Goal: Complete application form

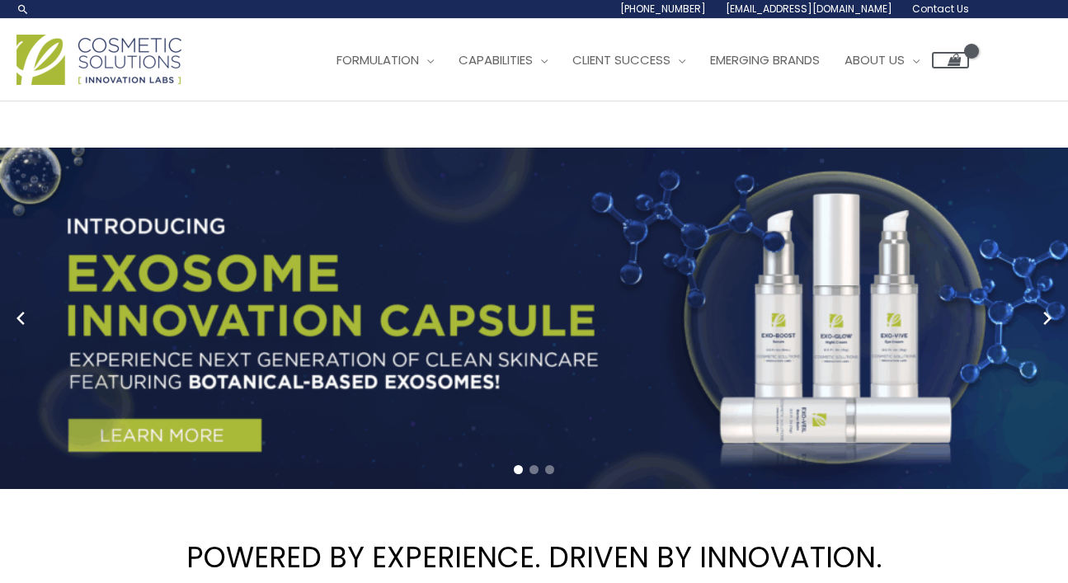
click at [935, 3] on span "Contact Us" at bounding box center [940, 9] width 57 height 14
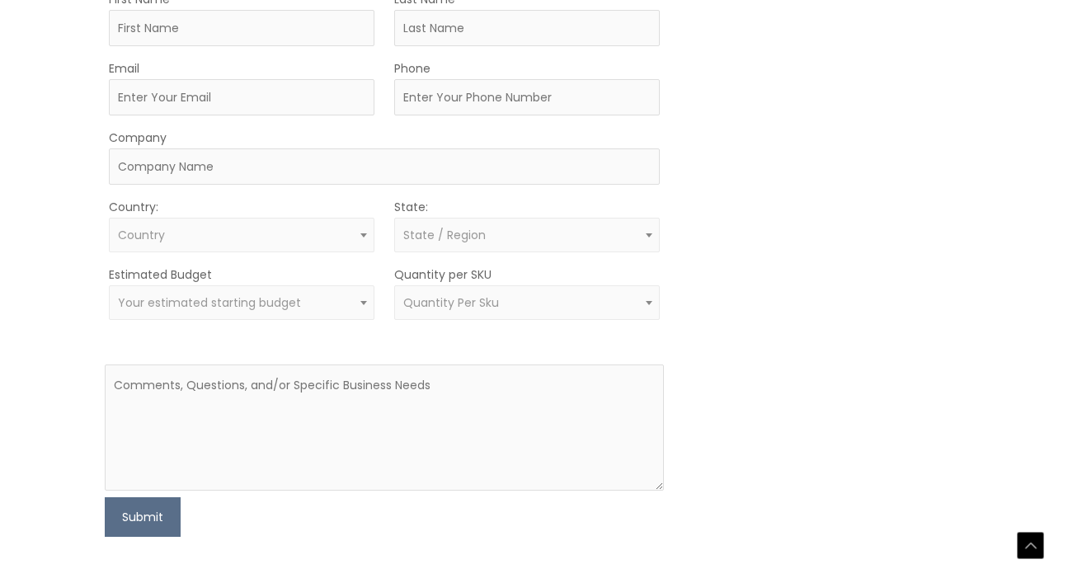
scroll to position [510, 0]
click at [388, 390] on textarea at bounding box center [385, 427] width 560 height 126
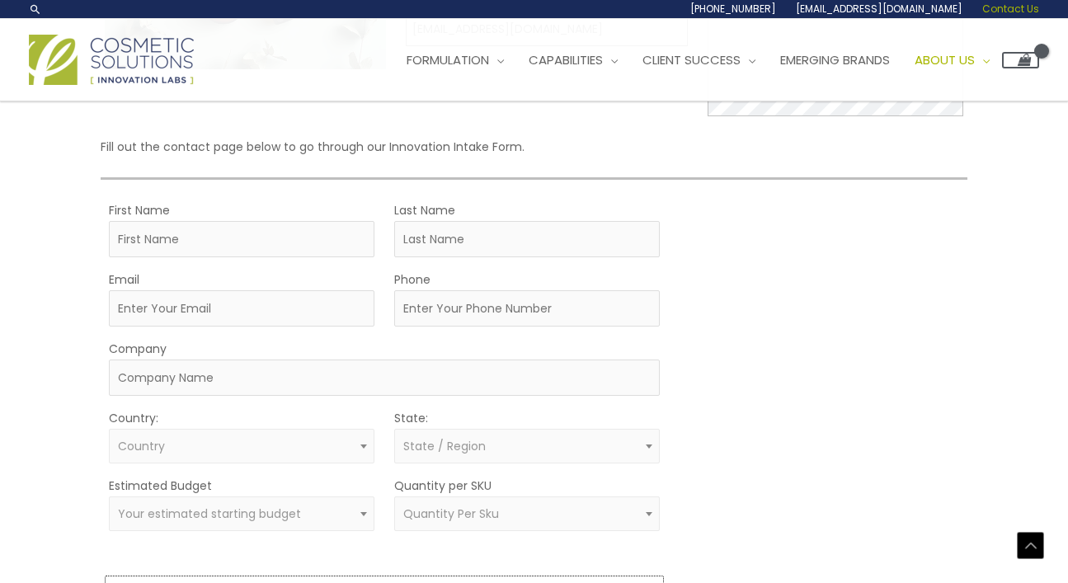
scroll to position [294, 0]
click at [325, 315] on input "Email" at bounding box center [242, 312] width 266 height 36
type input "argwholesaleusa@gmail.com"
click at [450, 318] on input "Phone" at bounding box center [527, 312] width 266 height 36
type input "6143162285"
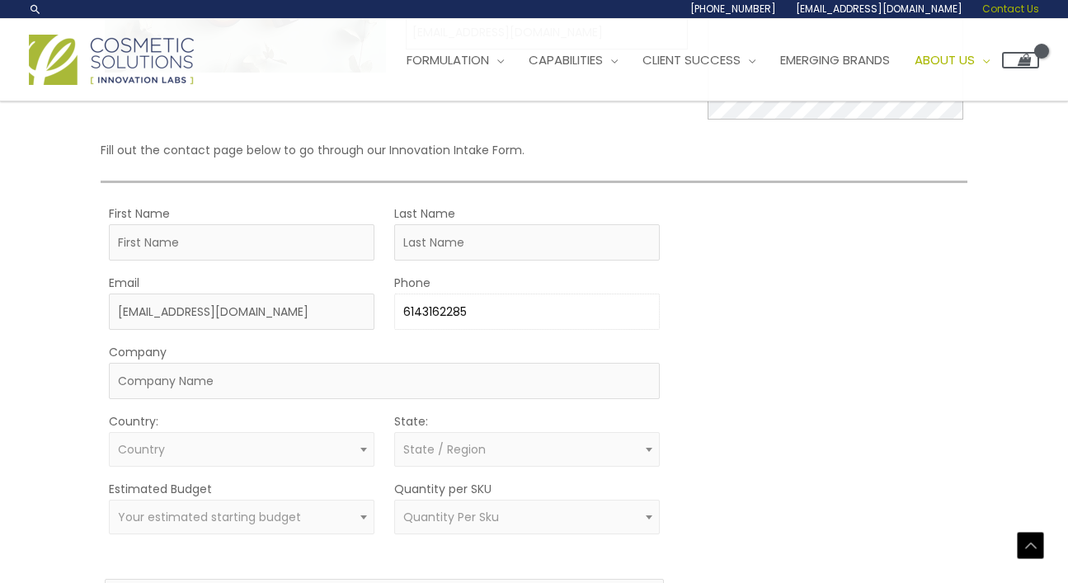
type input "Alexys"
type input "Rondon"
type input "ARG IMPOSING LLC"
select select "United States"
select select "Florida"
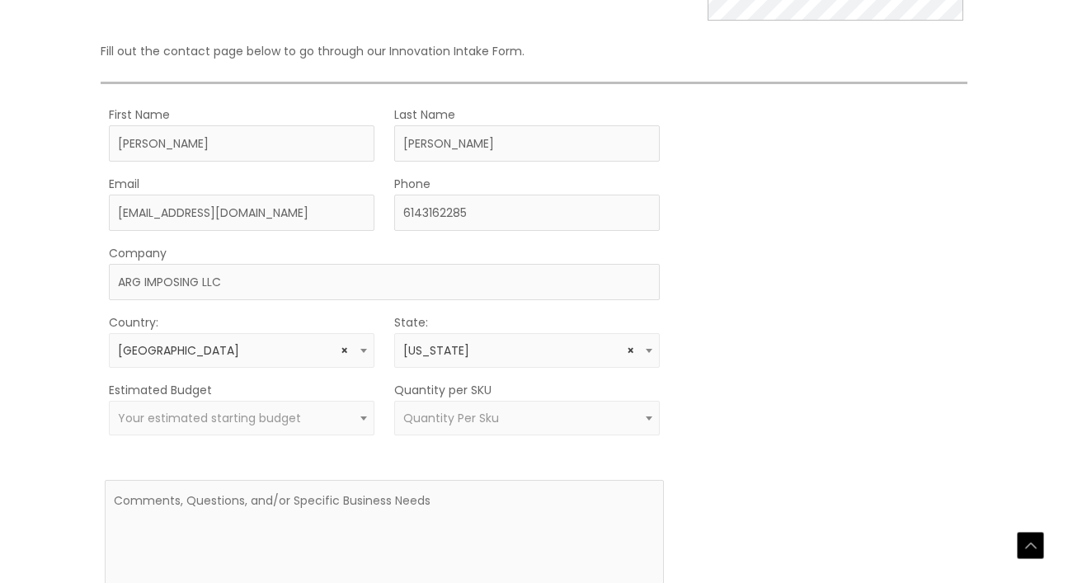
scroll to position [394, 0]
click at [329, 364] on span "× United States" at bounding box center [242, 349] width 266 height 35
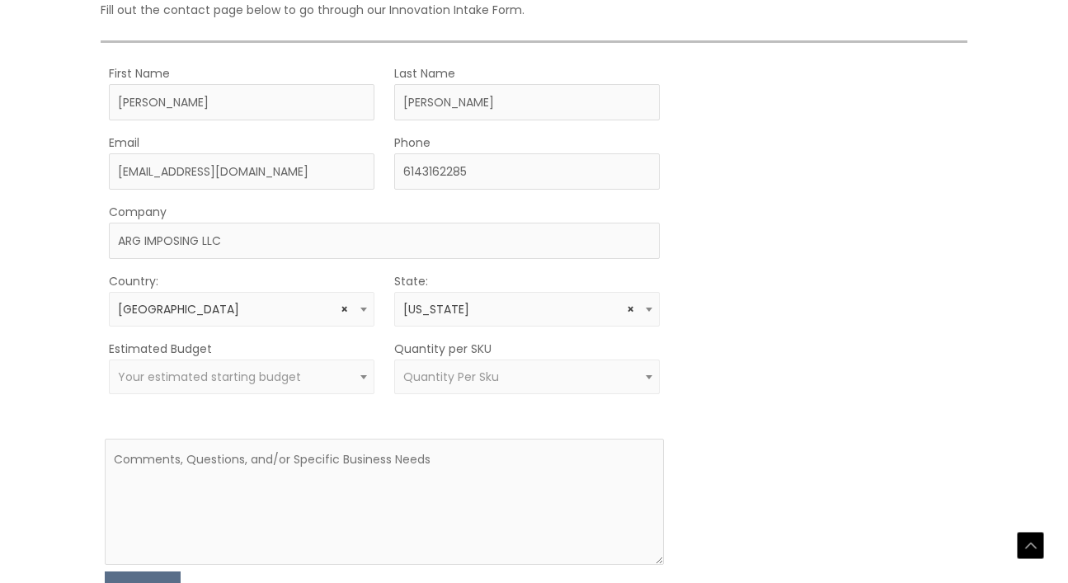
scroll to position [458, 0]
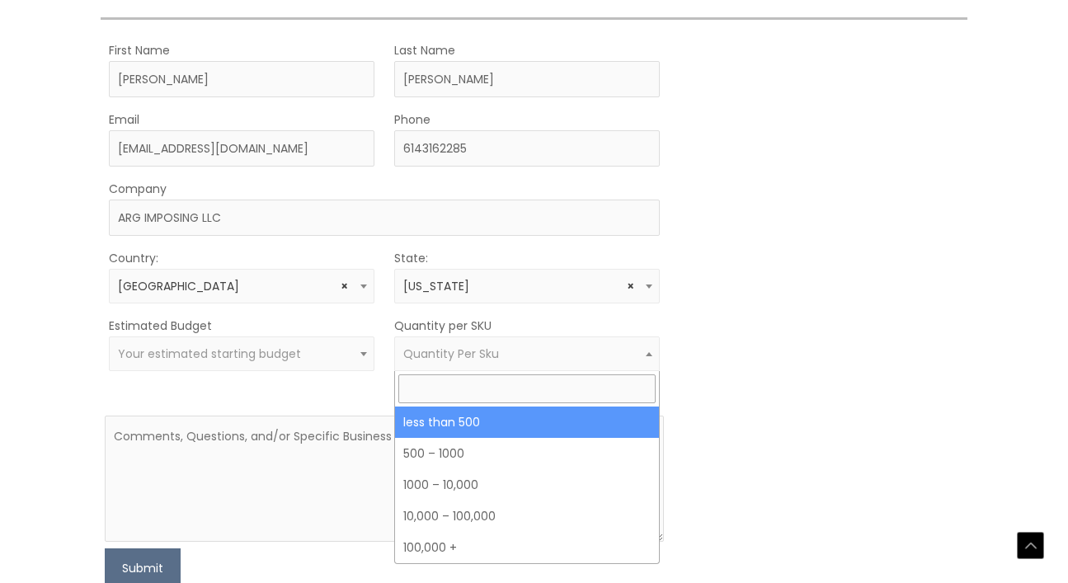
click at [520, 365] on span "Quantity Per Sku" at bounding box center [527, 354] width 266 height 35
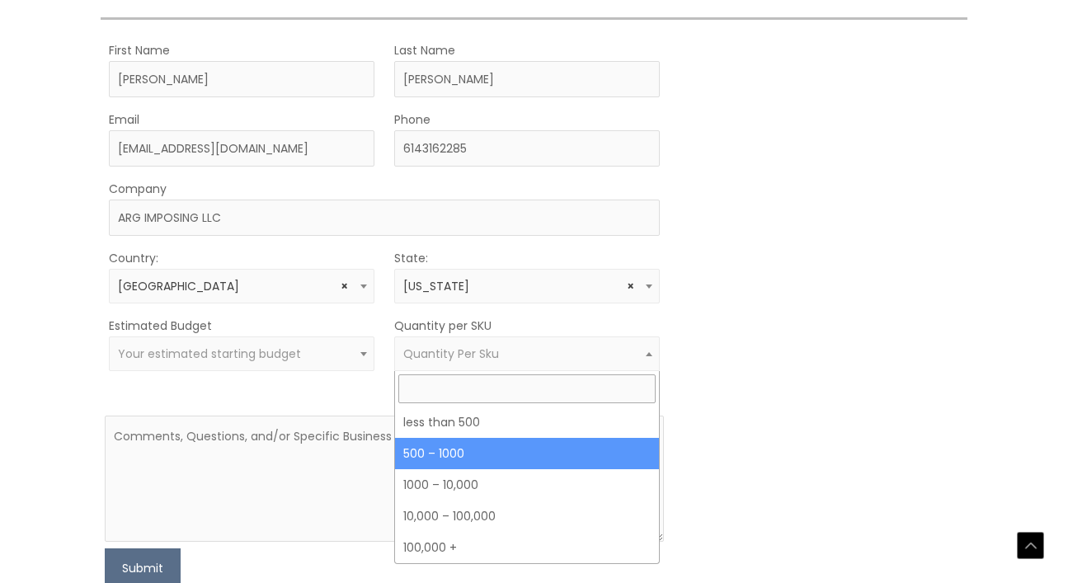
select select "8"
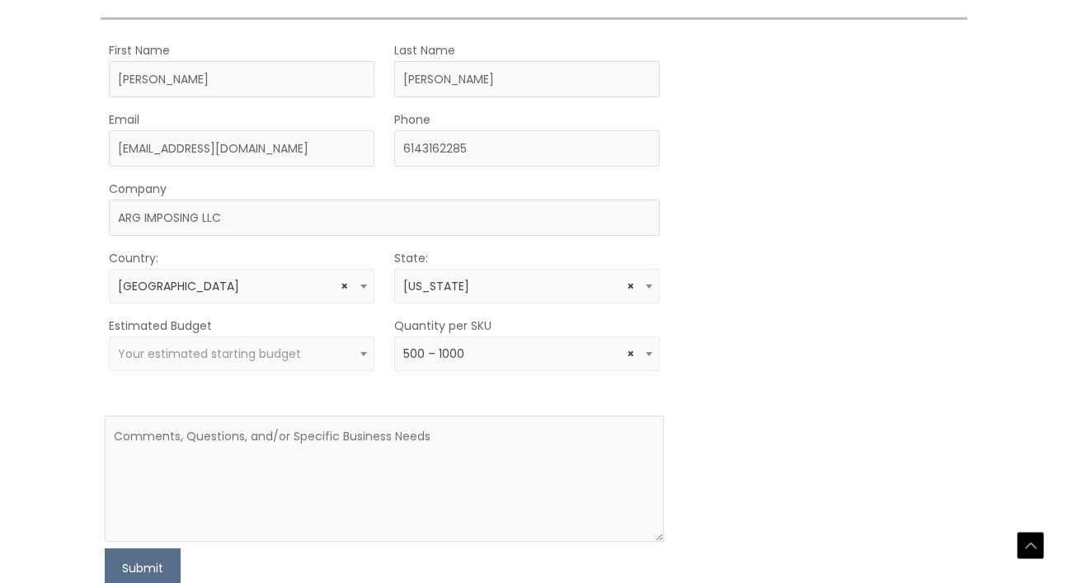
click at [287, 373] on form "First Name Alexys Last Name Rondon Email argwholesaleusa@gmail.com Phone 614316…" at bounding box center [385, 314] width 560 height 549
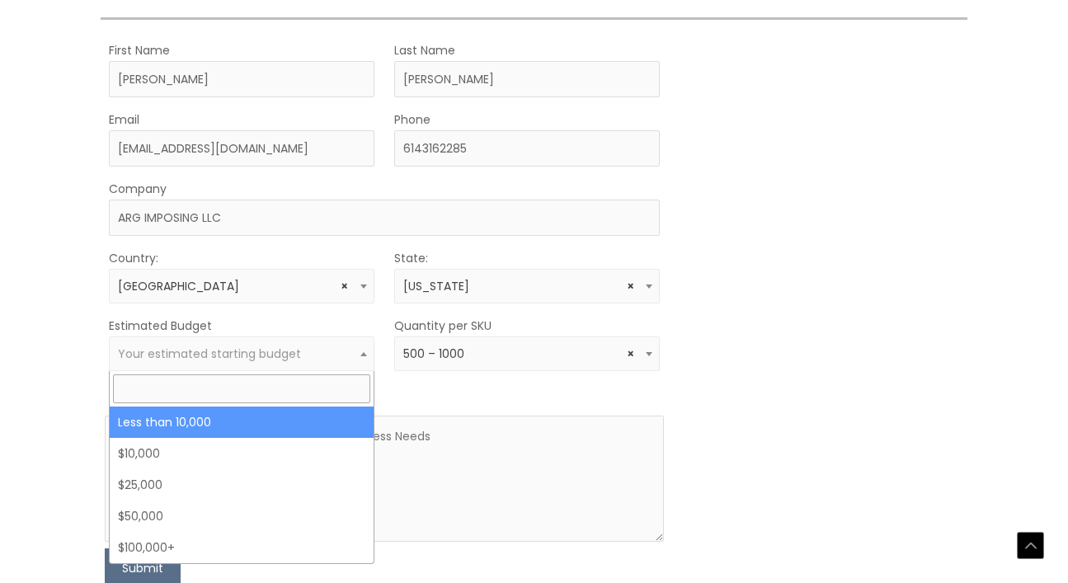
click at [283, 360] on span "Your estimated starting budget" at bounding box center [209, 354] width 183 height 16
select select "-10000"
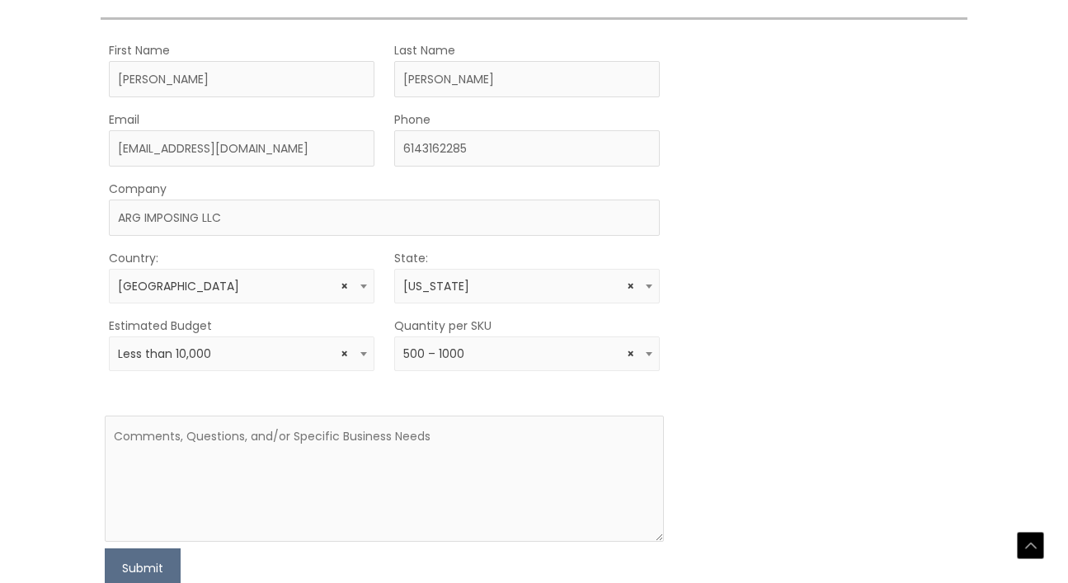
scroll to position [598, 0]
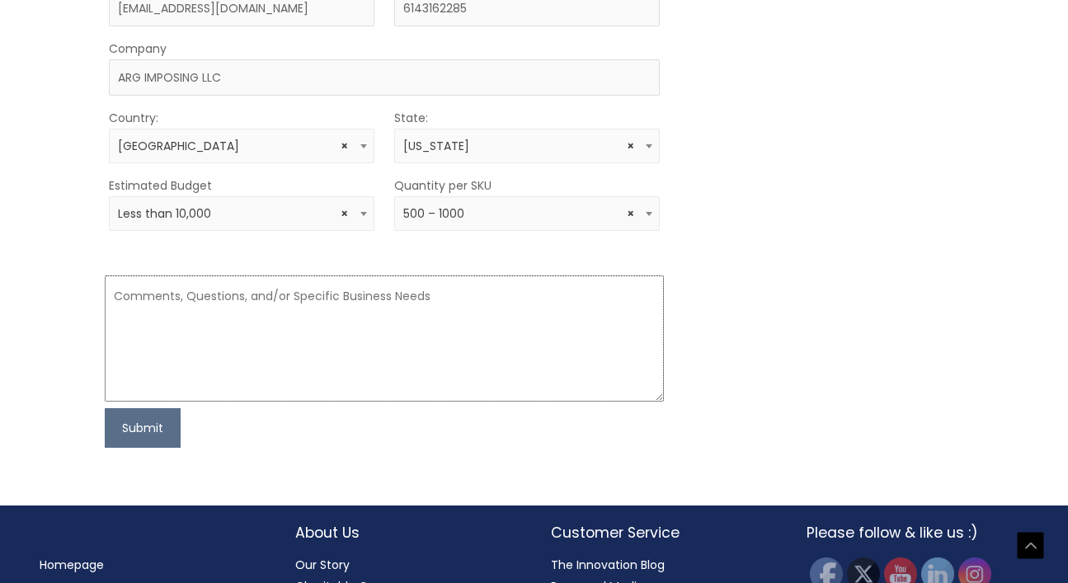
click at [285, 378] on textarea at bounding box center [385, 339] width 560 height 126
paste textarea "My name is Alex Rondón, and I am the founder of ARG Wholesale USA. We are in th…"
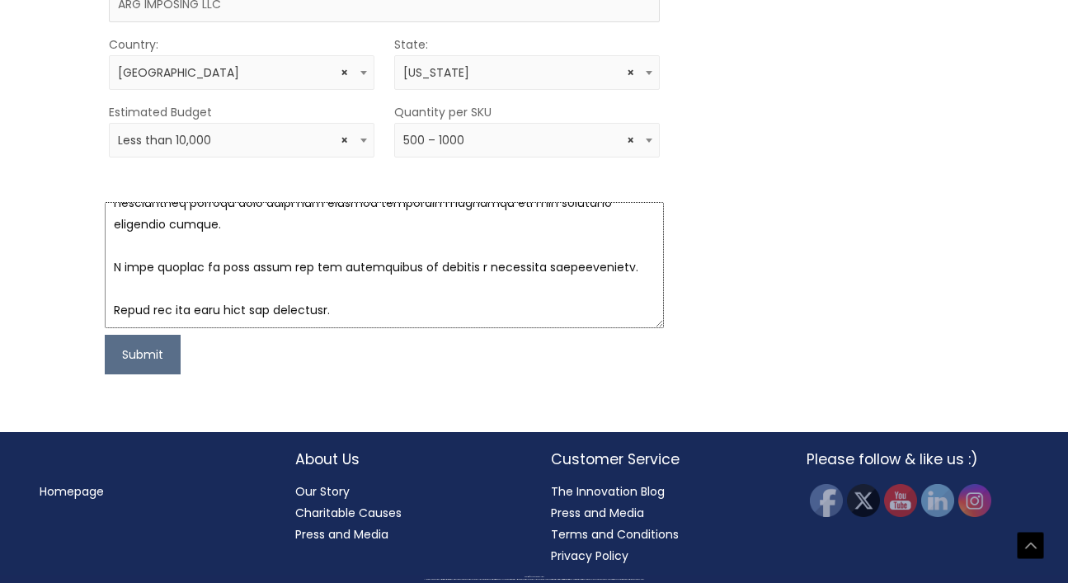
scroll to position [651, 0]
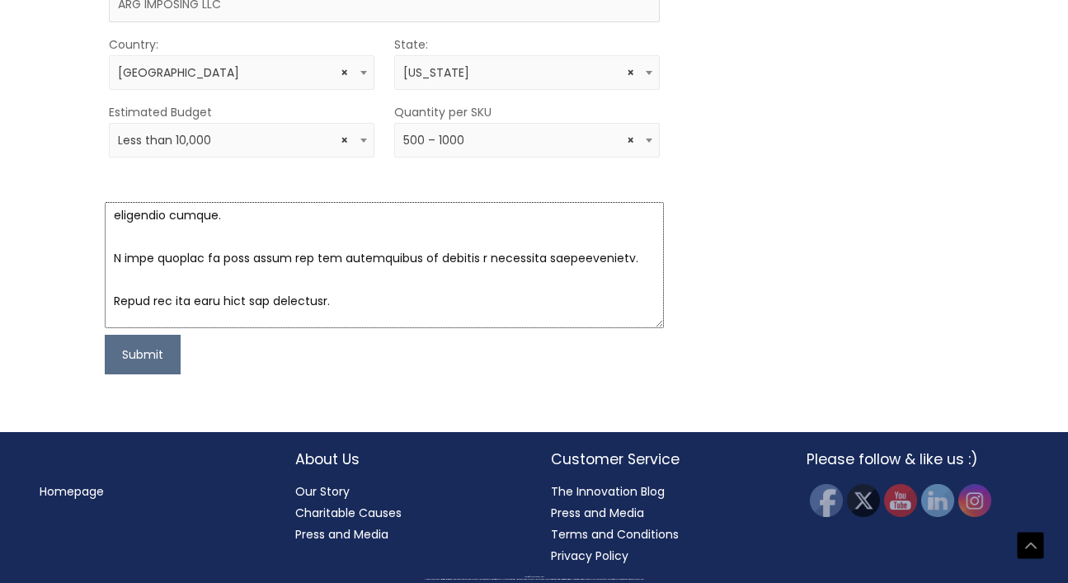
click at [299, 279] on textarea at bounding box center [385, 265] width 560 height 126
paste textarea "Thank you for your time and attention. If you could call me or contact me in Sp…"
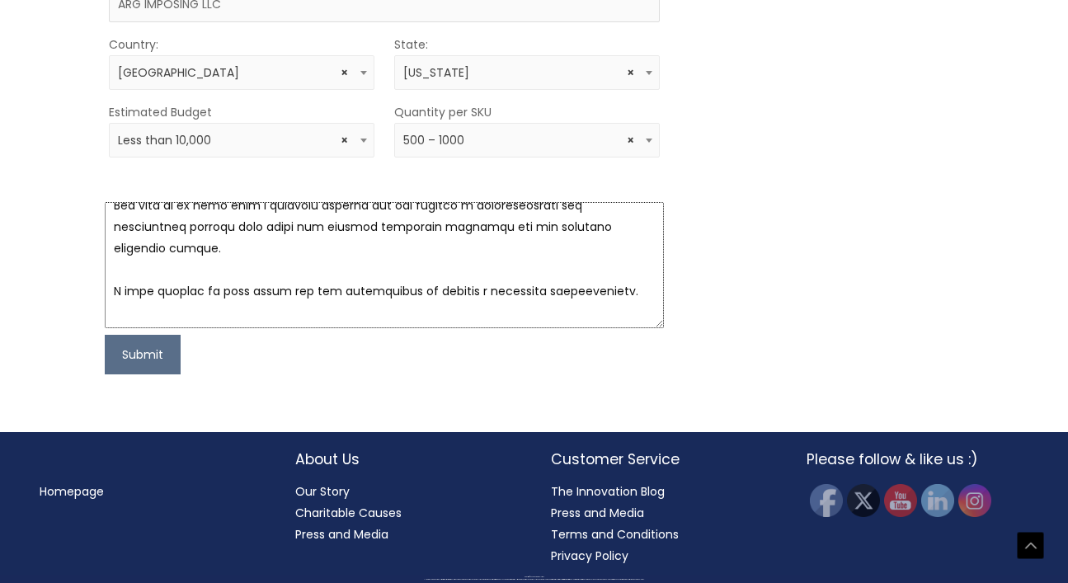
scroll to position [620, 0]
type textarea "My name is Alex Rondón, and I am the founder of ARG Wholesale USA. We are in th…"
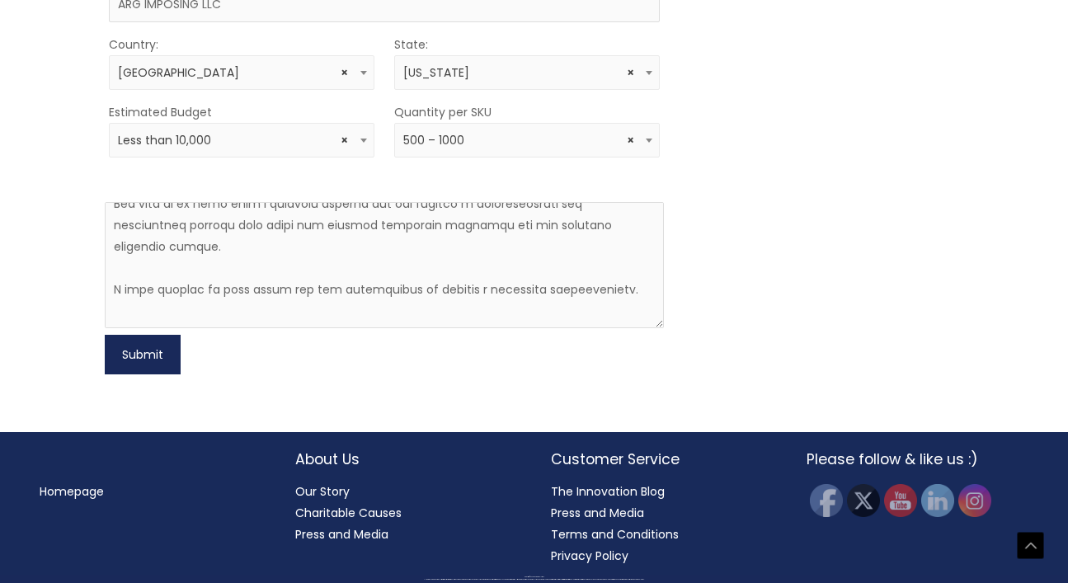
click at [163, 352] on button "Submit" at bounding box center [143, 355] width 76 height 40
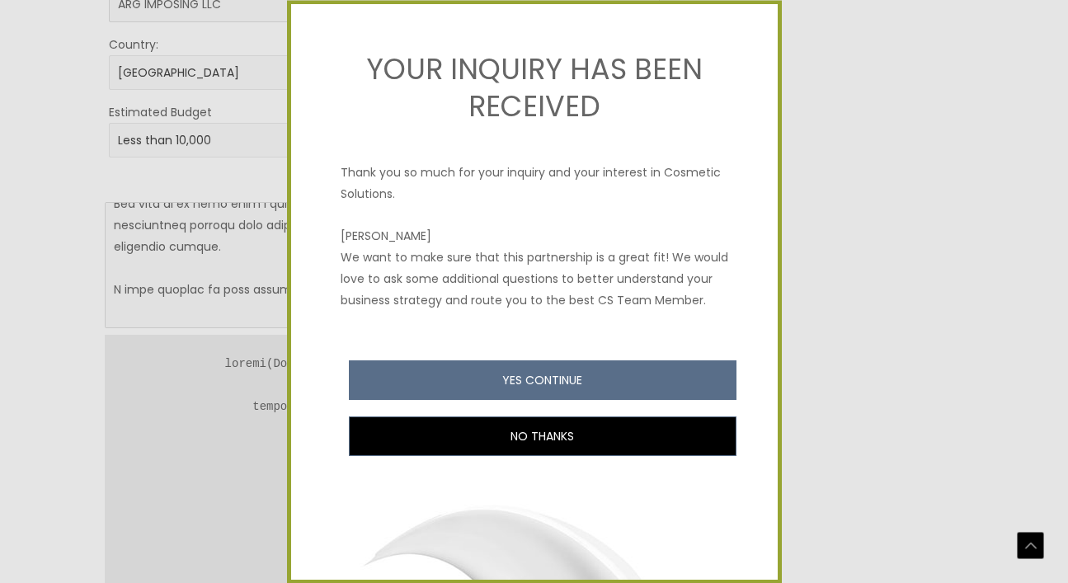
scroll to position [0, 0]
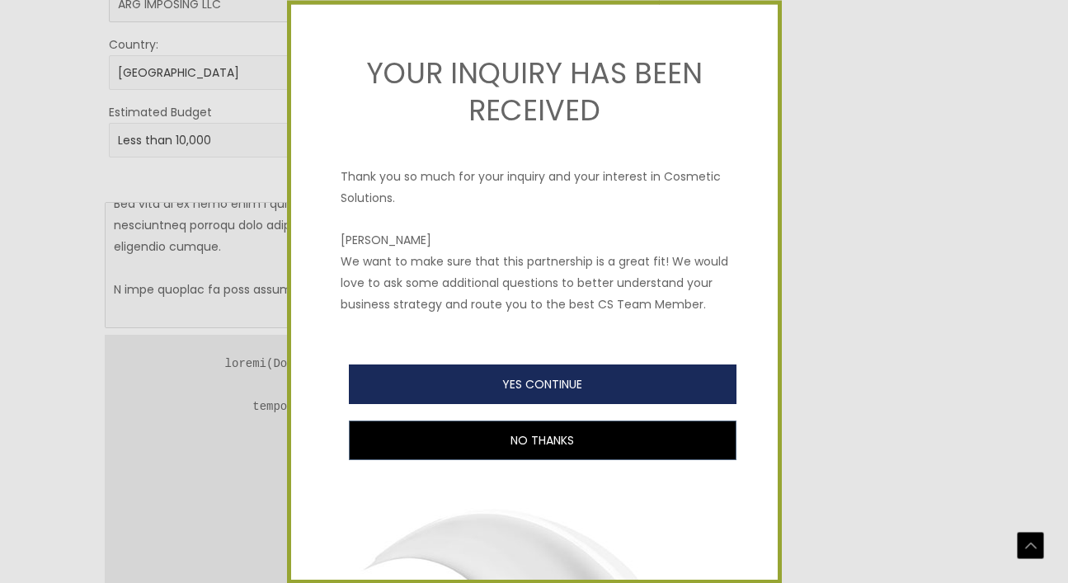
click at [577, 380] on button "YES CONTINUE" at bounding box center [543, 385] width 388 height 40
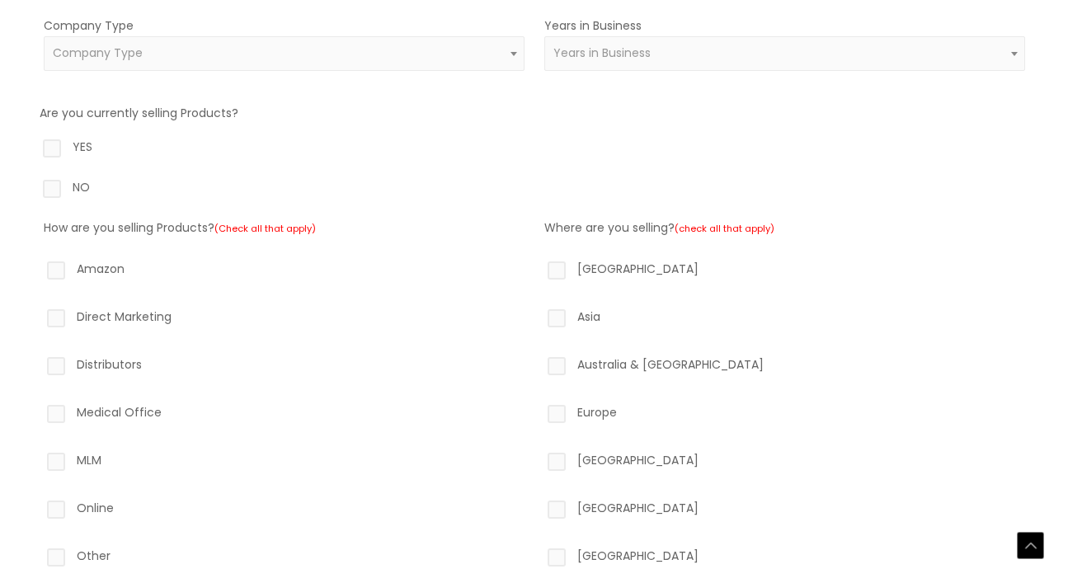
scroll to position [388, 0]
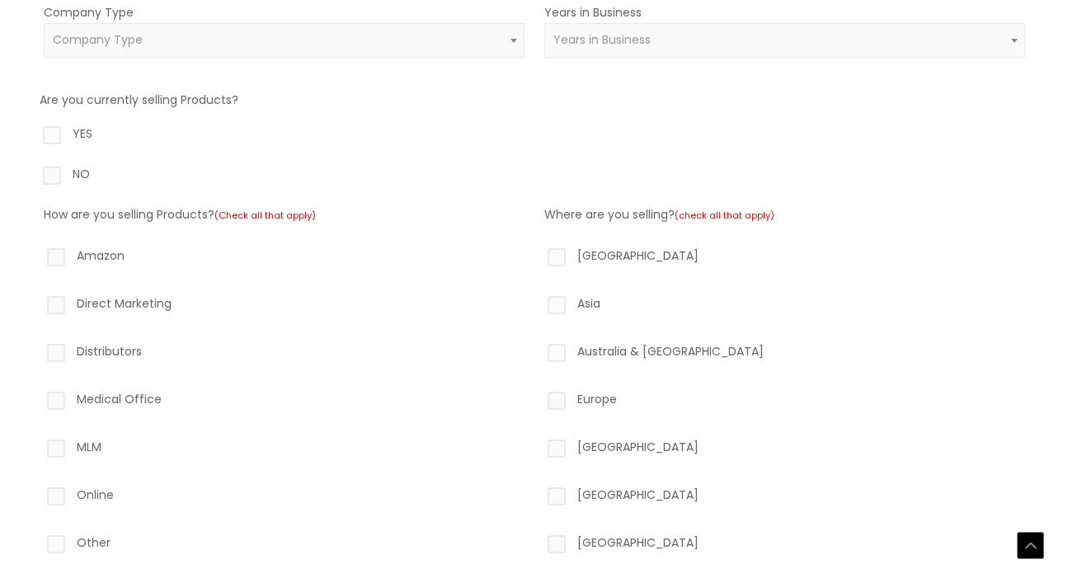
click at [153, 303] on label "Direct Marketing" at bounding box center [284, 307] width 481 height 28
click at [38, 303] on input "Direct Marketing" at bounding box center [32, 298] width 11 height 11
checkbox input "true"
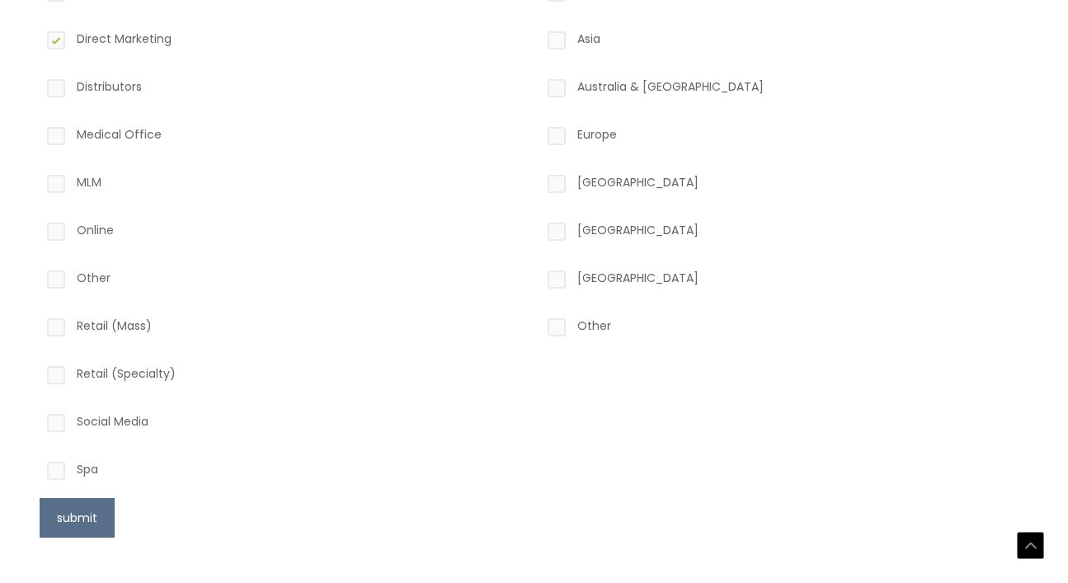
scroll to position [654, 0]
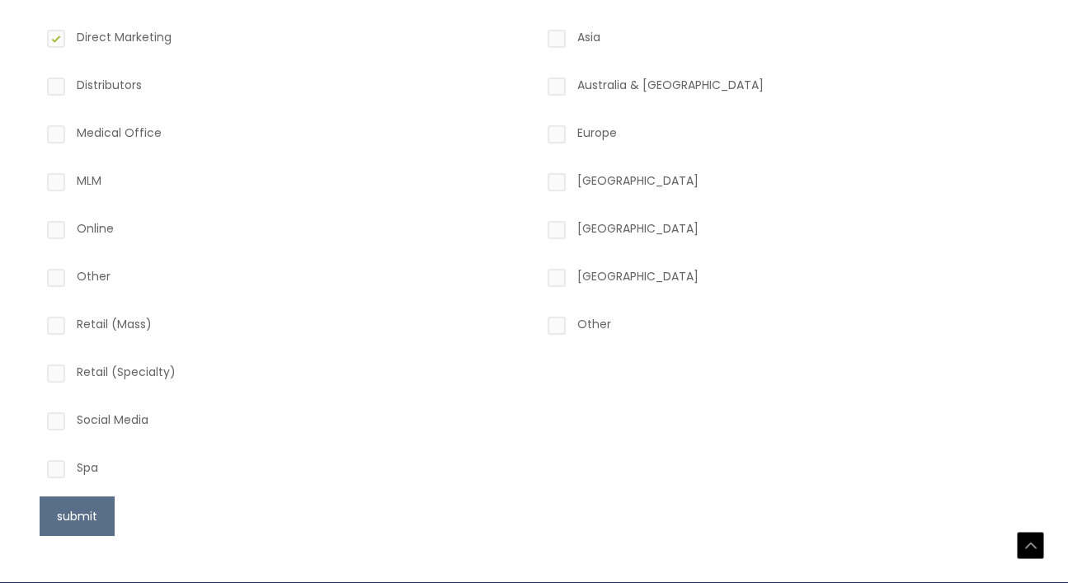
click at [60, 227] on label "Online" at bounding box center [284, 232] width 481 height 28
click at [38, 227] on input "Online" at bounding box center [32, 223] width 11 height 11
checkbox input "true"
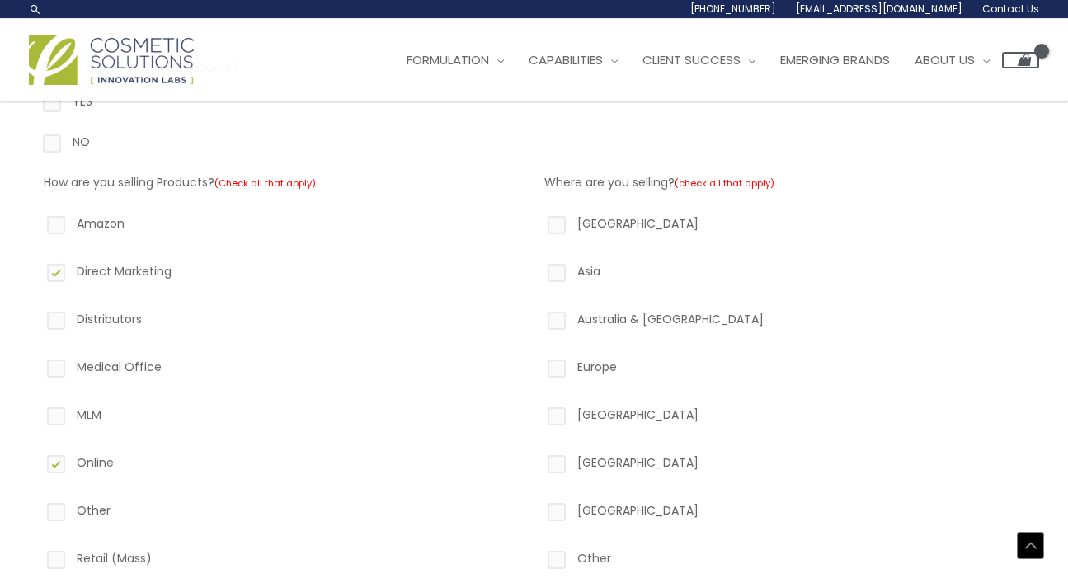
scroll to position [257, 0]
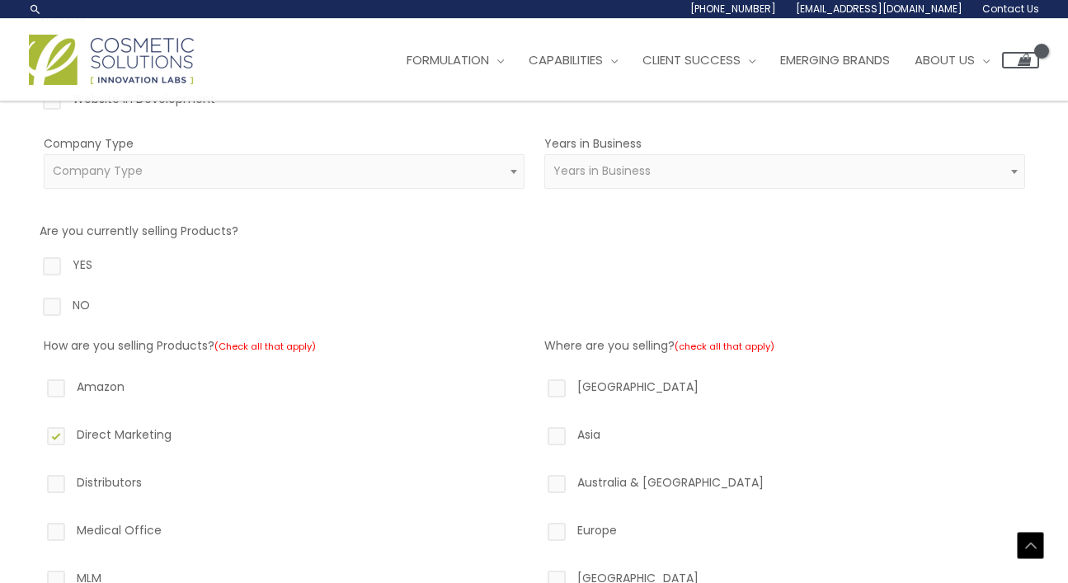
click at [74, 271] on label "YES" at bounding box center [535, 268] width 990 height 28
click at [34, 265] on input "YES" at bounding box center [28, 259] width 11 height 11
radio input "true"
click at [562, 381] on label "North America" at bounding box center [784, 390] width 481 height 28
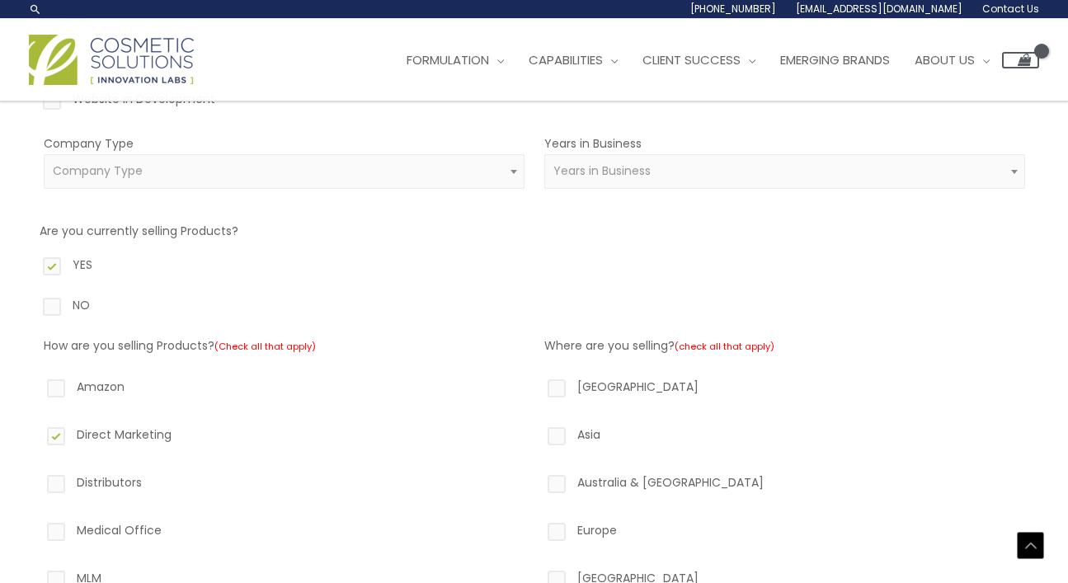
click at [539, 381] on input "North America" at bounding box center [533, 381] width 11 height 11
checkbox input "true"
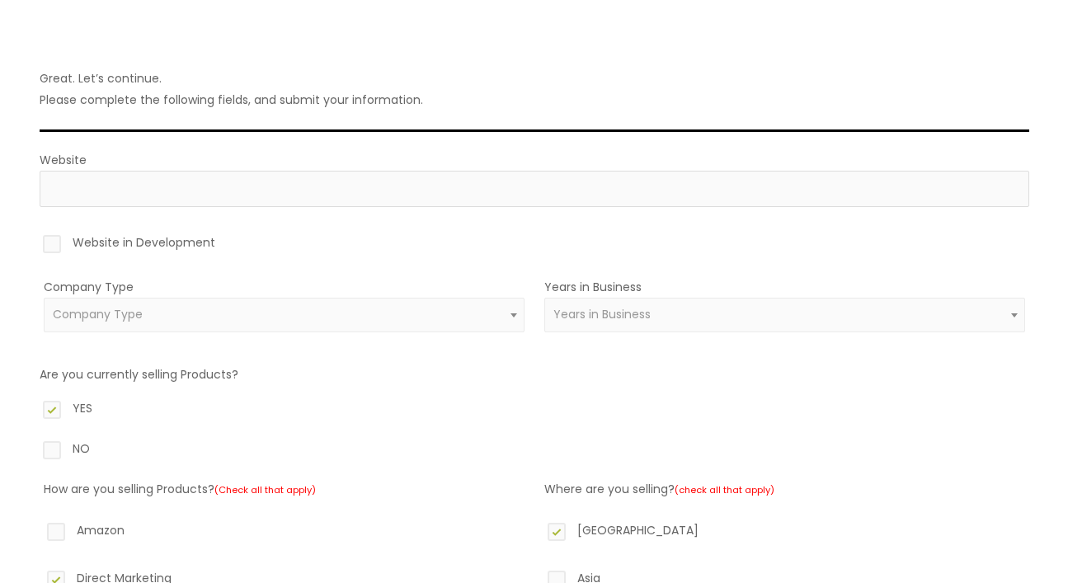
click at [516, 305] on span at bounding box center [514, 314] width 20 height 21
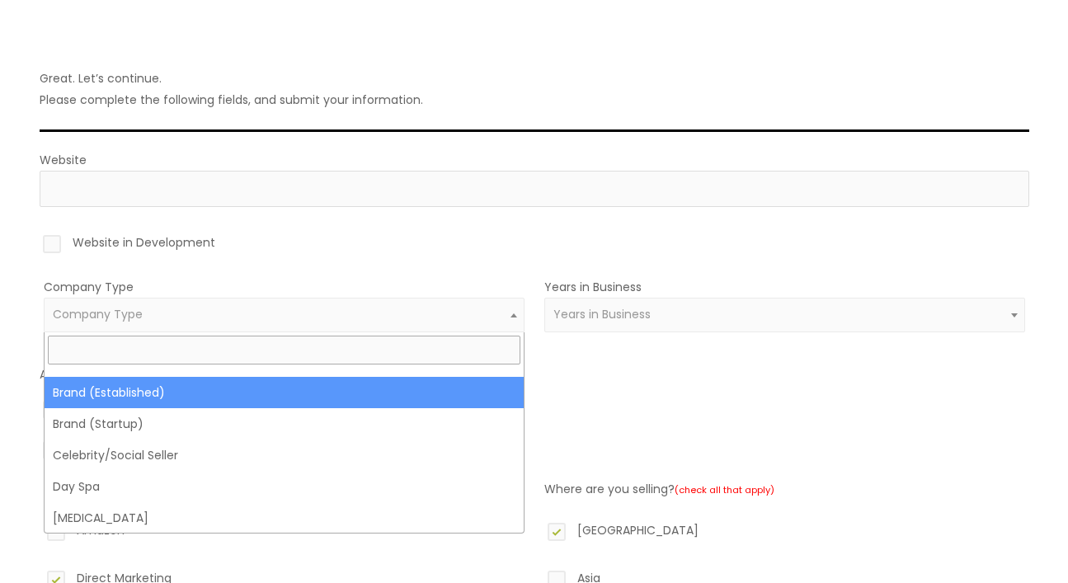
scroll to position [29, 0]
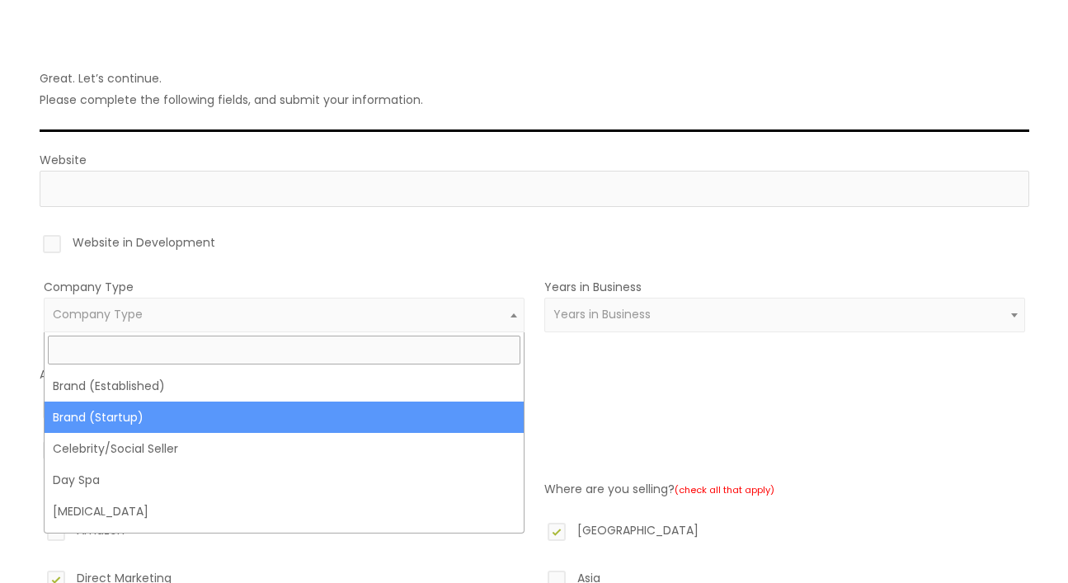
select select "39"
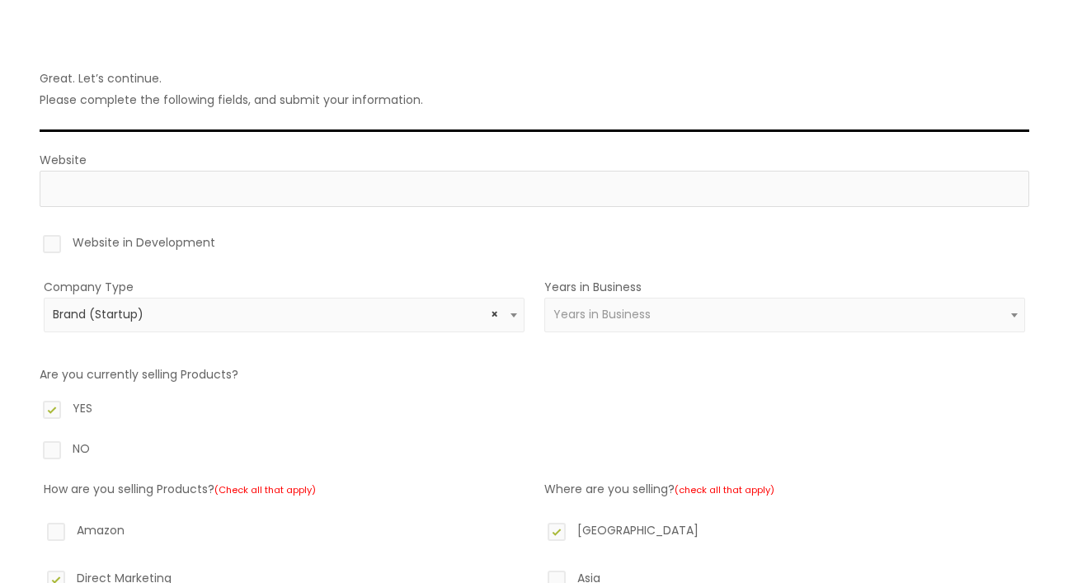
click at [674, 293] on div "Years in Business New Business 1-5 Years 5-10 Years 10-20 Years 20 Years+ Years…" at bounding box center [784, 314] width 481 height 76
click at [674, 304] on span "Years in Business" at bounding box center [784, 315] width 481 height 35
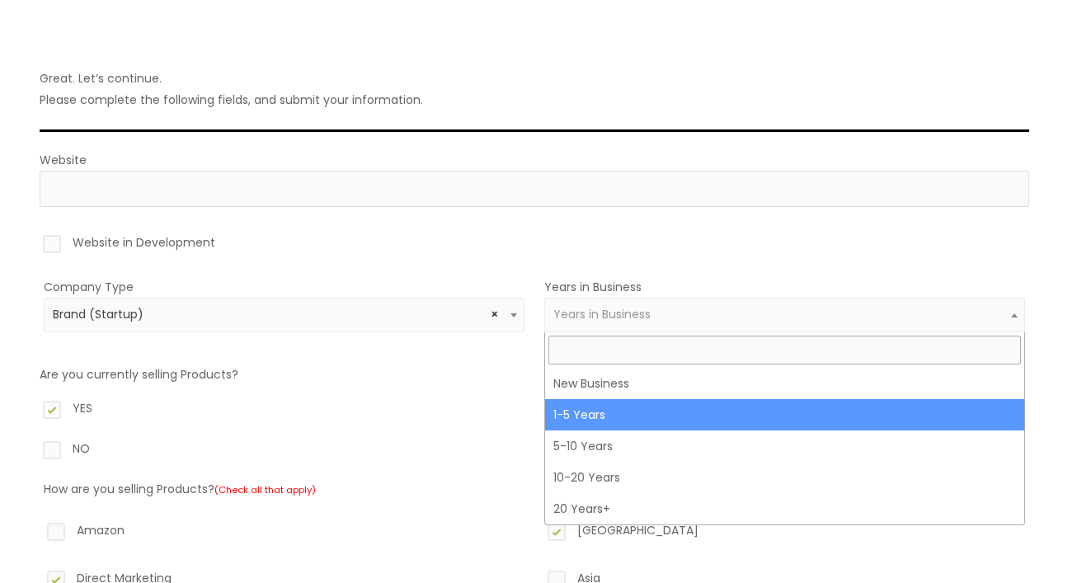
select select "2"
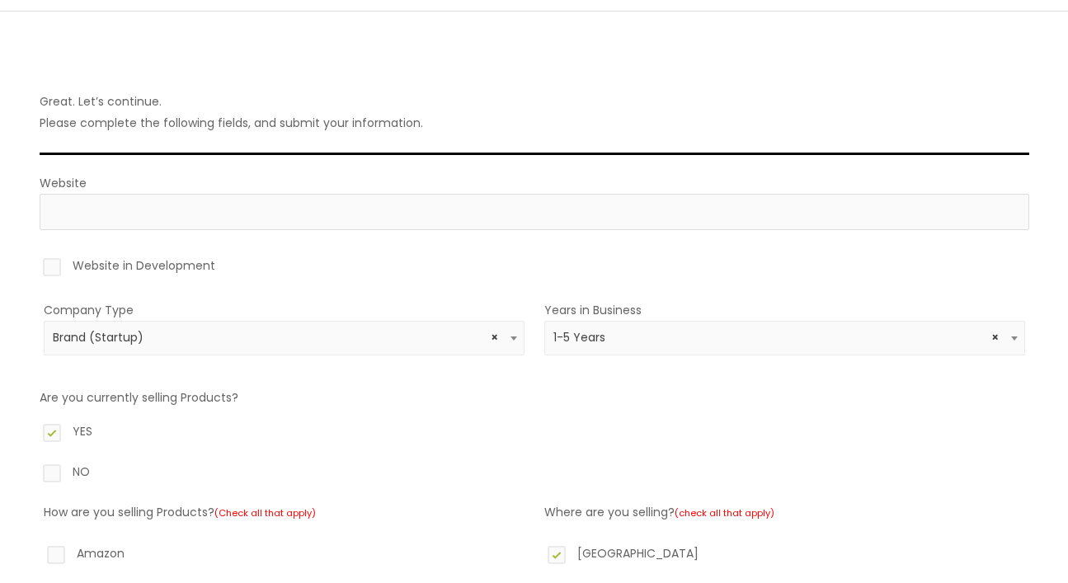
scroll to position [85, 0]
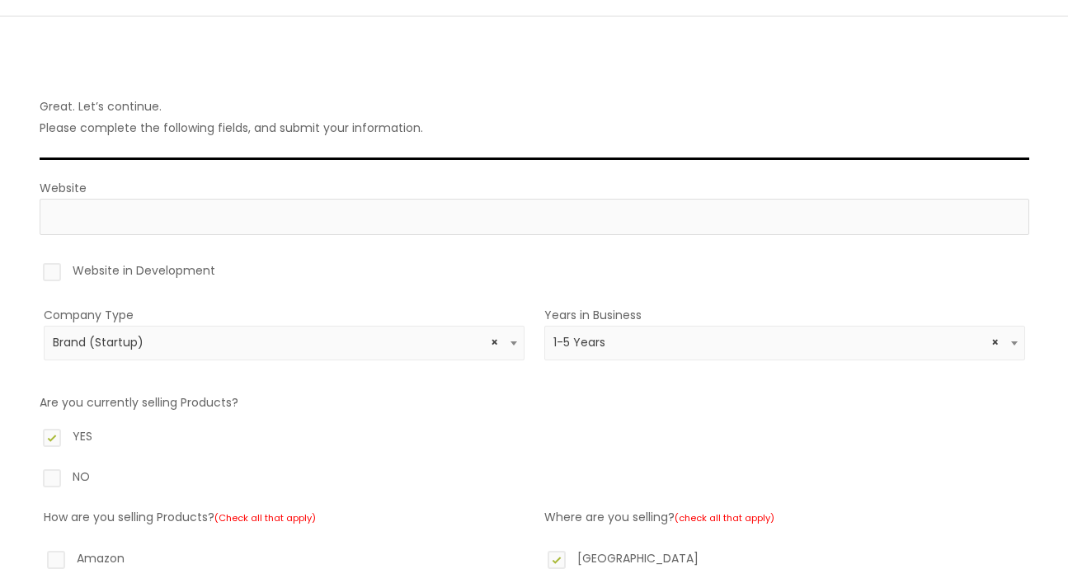
click at [177, 280] on label "Website in Development" at bounding box center [535, 274] width 990 height 28
click at [34, 271] on input "Website in Development" at bounding box center [28, 265] width 11 height 11
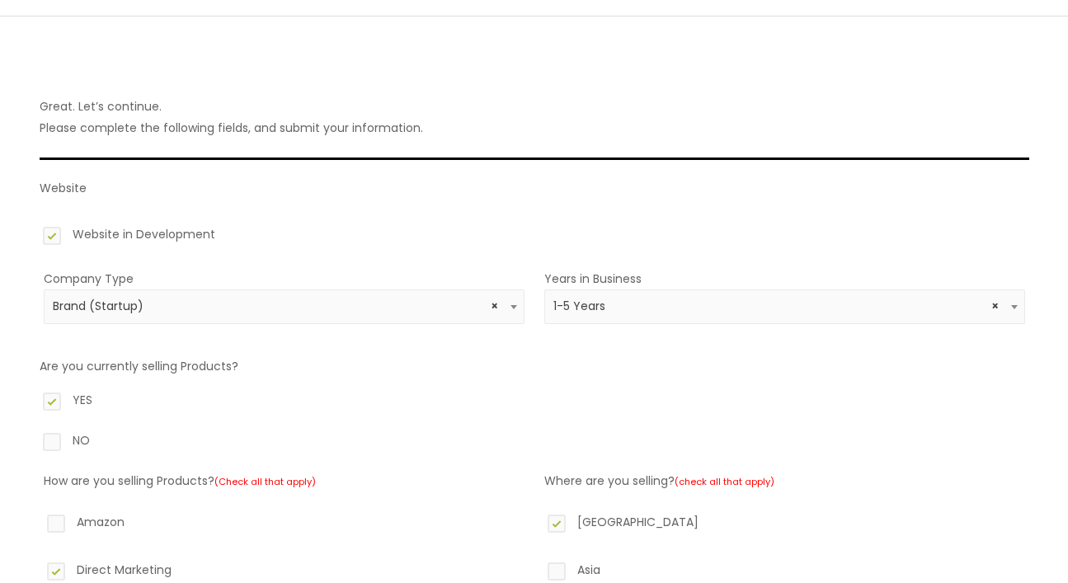
click at [167, 243] on label "Website in Development" at bounding box center [535, 238] width 990 height 28
click at [34, 234] on input "Website in Development" at bounding box center [28, 229] width 11 height 11
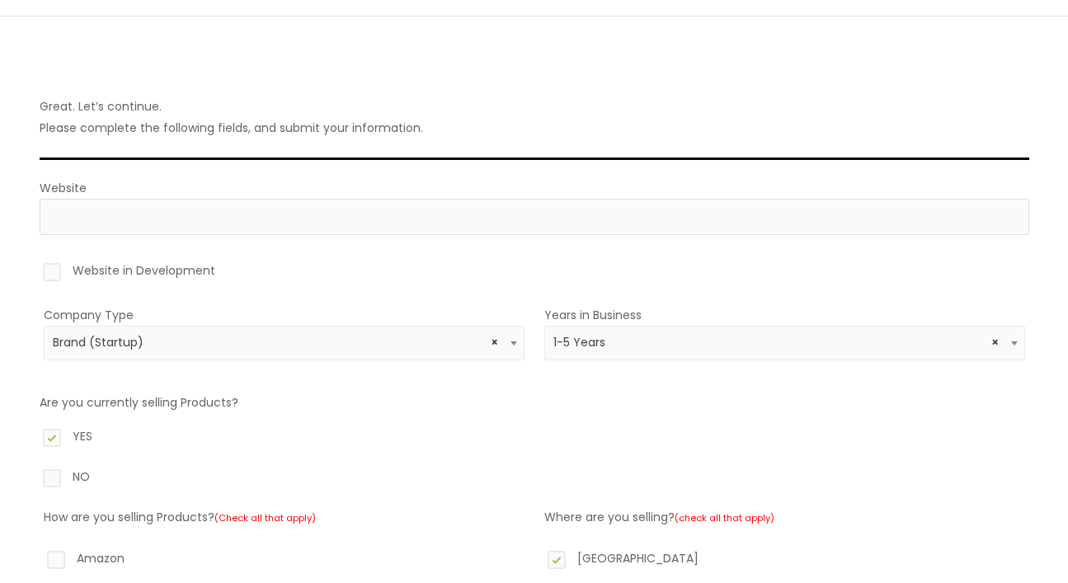
click at [166, 273] on label "Website in Development" at bounding box center [535, 274] width 990 height 28
click at [34, 271] on input "Website in Development" at bounding box center [28, 265] width 11 height 11
checkbox input "true"
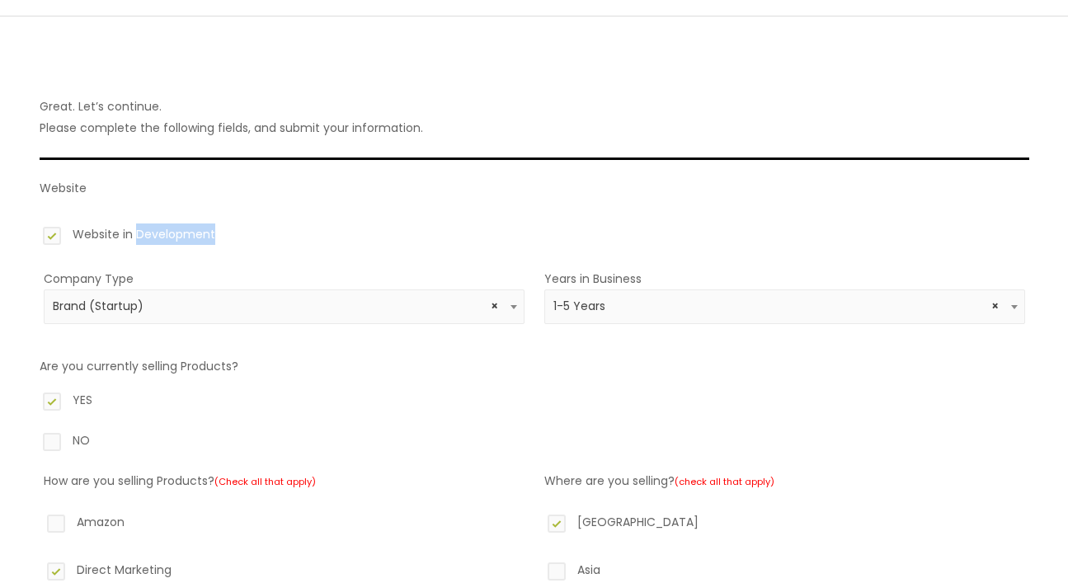
drag, startPoint x: 238, startPoint y: 236, endPoint x: 134, endPoint y: 232, distance: 104.8
click at [134, 232] on label "Website in Development" at bounding box center [535, 238] width 990 height 28
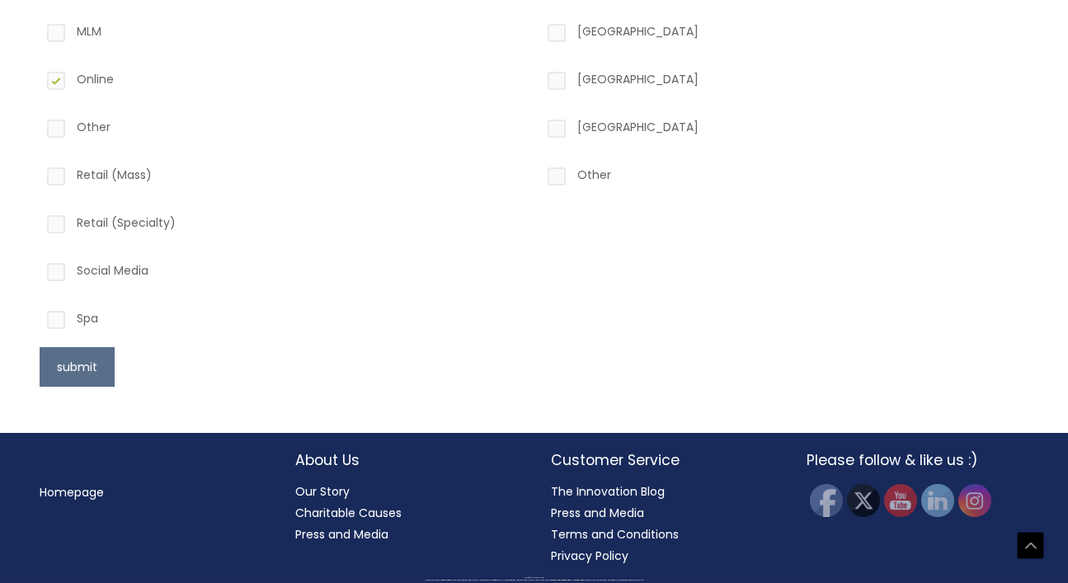
scroll to position [767, 0]
click at [90, 369] on button "submit" at bounding box center [77, 367] width 75 height 40
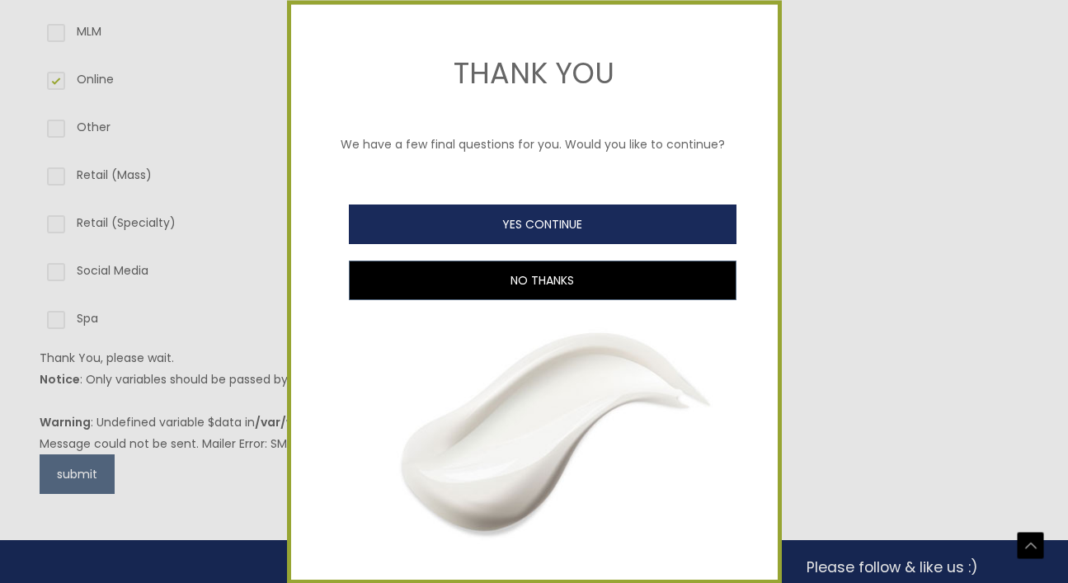
click at [494, 217] on button "YES CONTINUE" at bounding box center [543, 225] width 388 height 40
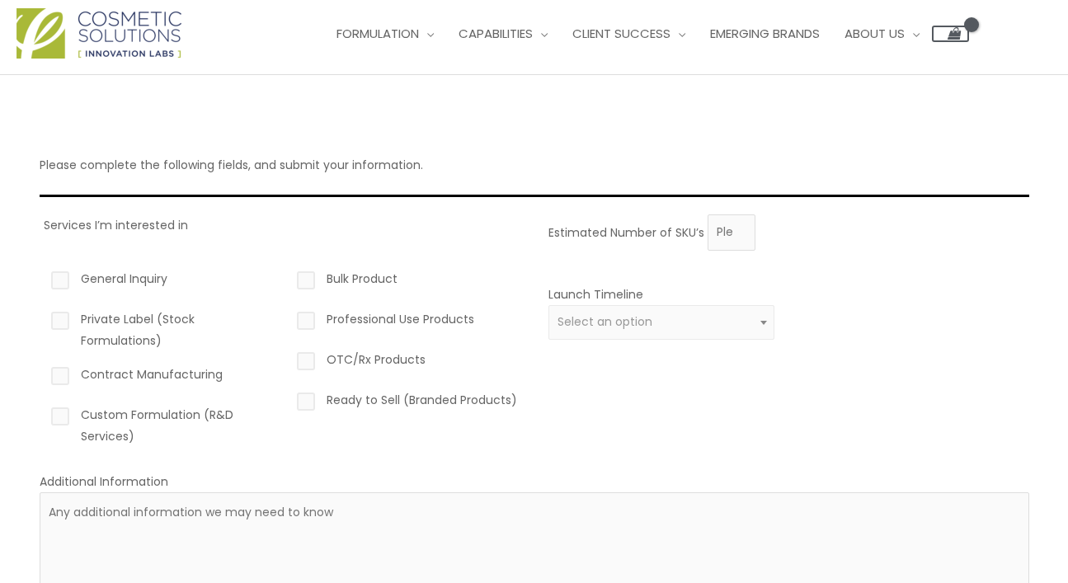
scroll to position [29, 0]
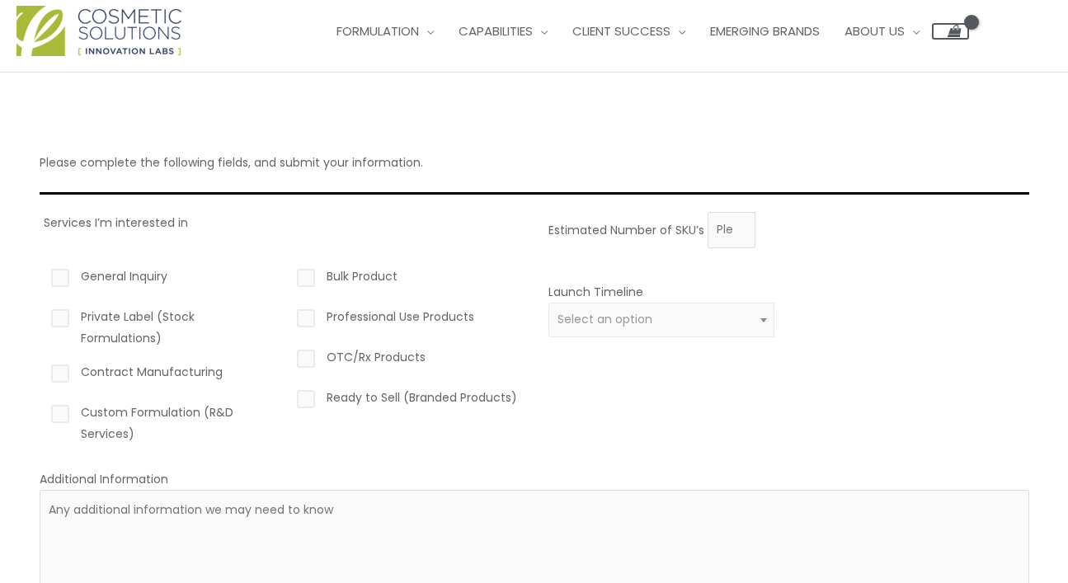
click at [56, 318] on label "Private Label (Stock Formulations)" at bounding box center [161, 327] width 227 height 43
click at [42, 317] on input "Private Label (Stock Formulations)" at bounding box center [36, 311] width 11 height 11
checkbox input "true"
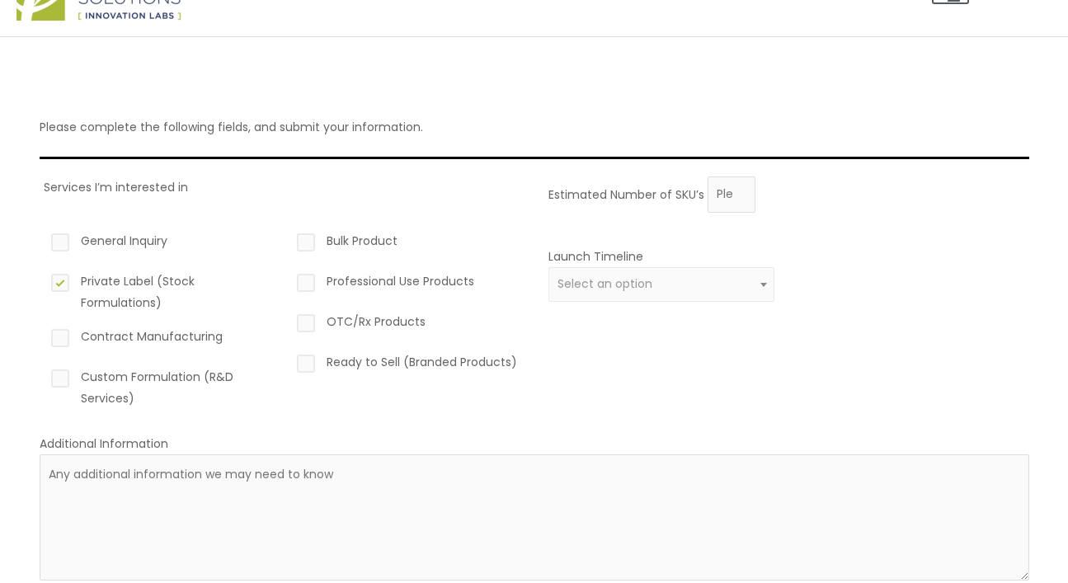
scroll to position [78, 0]
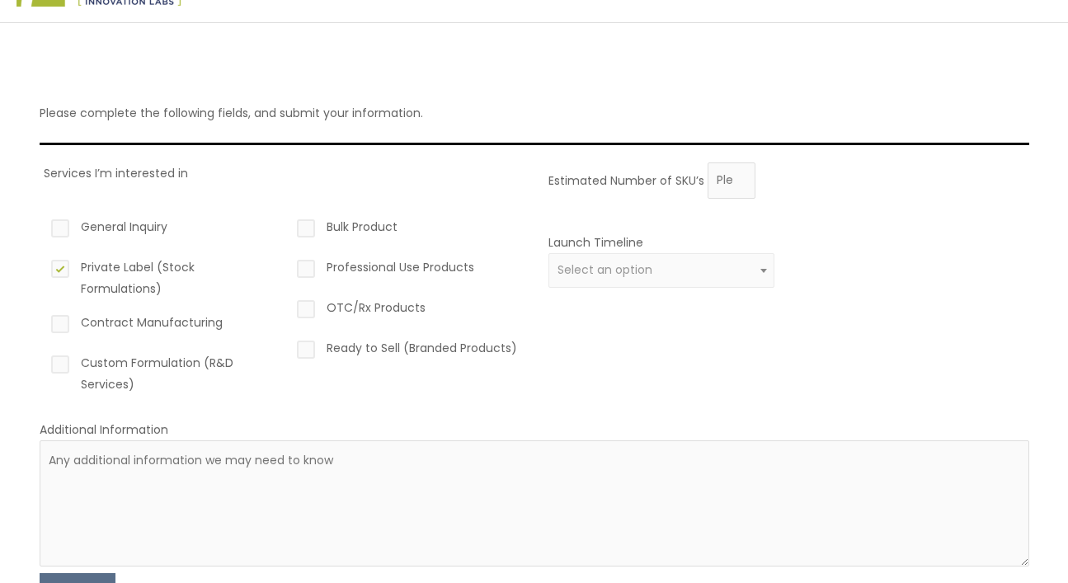
click at [59, 328] on label "Contract Manufacturing" at bounding box center [161, 326] width 227 height 28
click at [42, 323] on input "Contract Manufacturing" at bounding box center [36, 317] width 11 height 11
checkbox input "true"
click at [54, 363] on label "Custom Formulation (R&D Services)" at bounding box center [161, 373] width 227 height 43
click at [42, 363] on input "Custom Formulation (R&D Services)" at bounding box center [36, 357] width 11 height 11
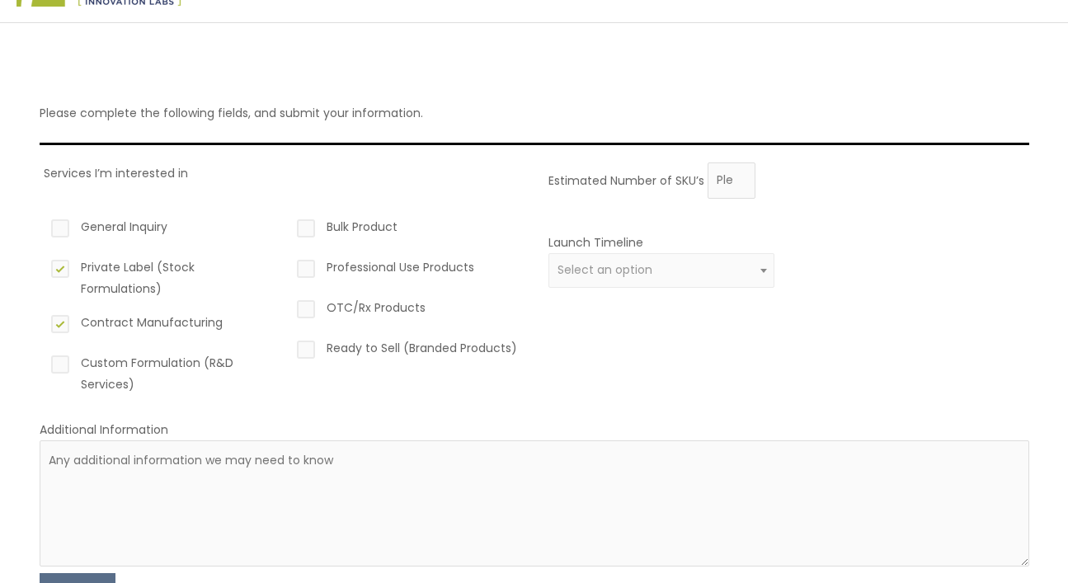
checkbox input "true"
click at [360, 349] on label "Ready to Sell (Branded Products)" at bounding box center [407, 351] width 227 height 28
click at [288, 348] on input "Ready to Sell (Branded Products)" at bounding box center [282, 342] width 11 height 11
click at [360, 349] on label "Ready to Sell (Branded Products)" at bounding box center [407, 351] width 227 height 28
click at [288, 348] on input "Ready to Sell (Branded Products)" at bounding box center [282, 342] width 11 height 11
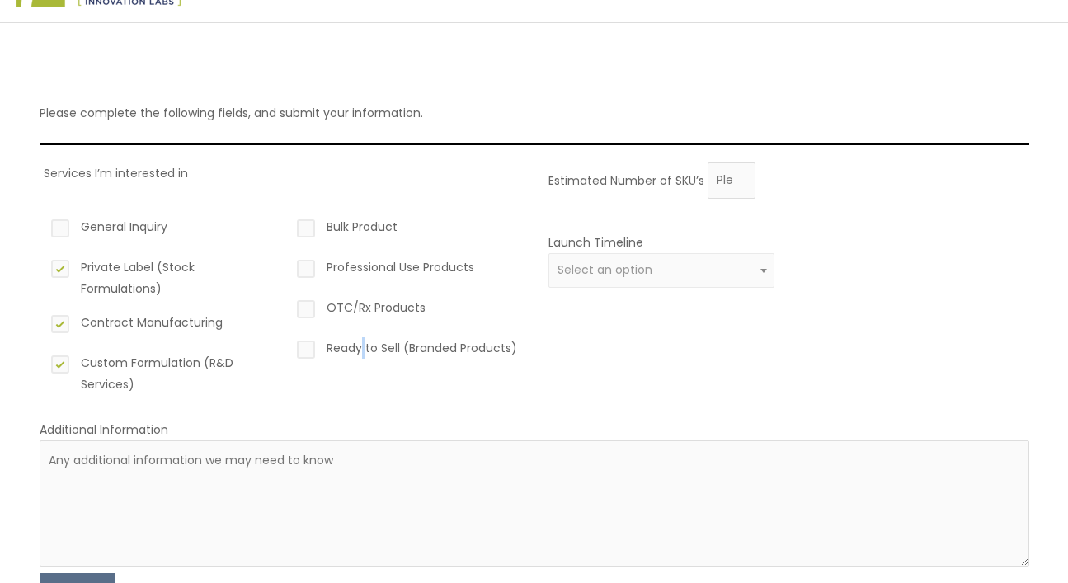
click at [360, 349] on label "Ready to Sell (Branded Products)" at bounding box center [407, 351] width 227 height 28
click at [288, 348] on input "Ready to Sell (Branded Products)" at bounding box center [282, 342] width 11 height 11
click at [360, 349] on label "Ready to Sell (Branded Products)" at bounding box center [407, 351] width 227 height 28
click at [288, 348] on input "Ready to Sell (Branded Products)" at bounding box center [282, 342] width 11 height 11
checkbox input "false"
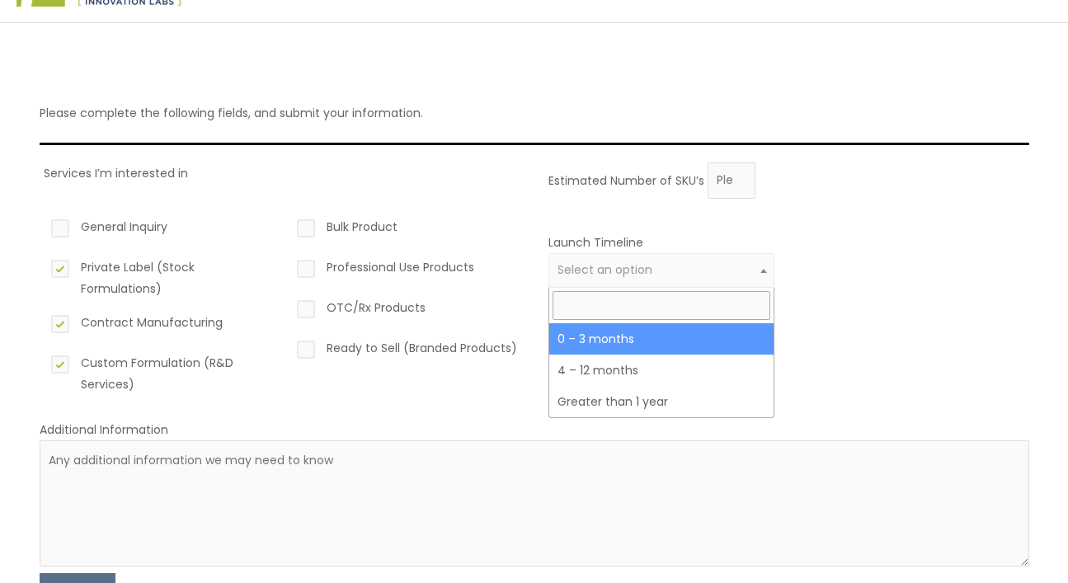
click at [615, 260] on span "Select an option" at bounding box center [662, 270] width 227 height 35
select select "2"
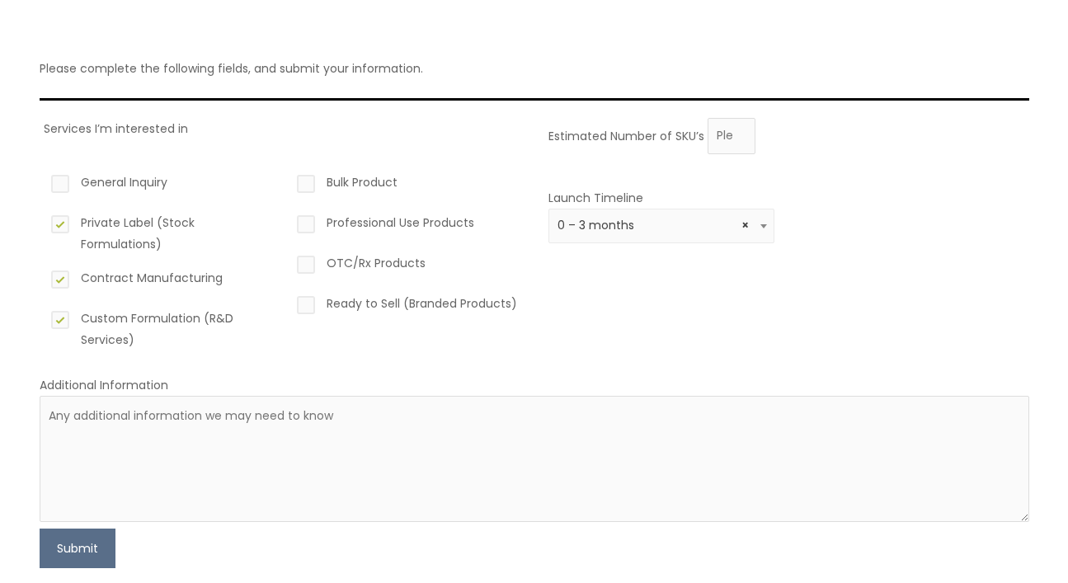
scroll to position [225, 0]
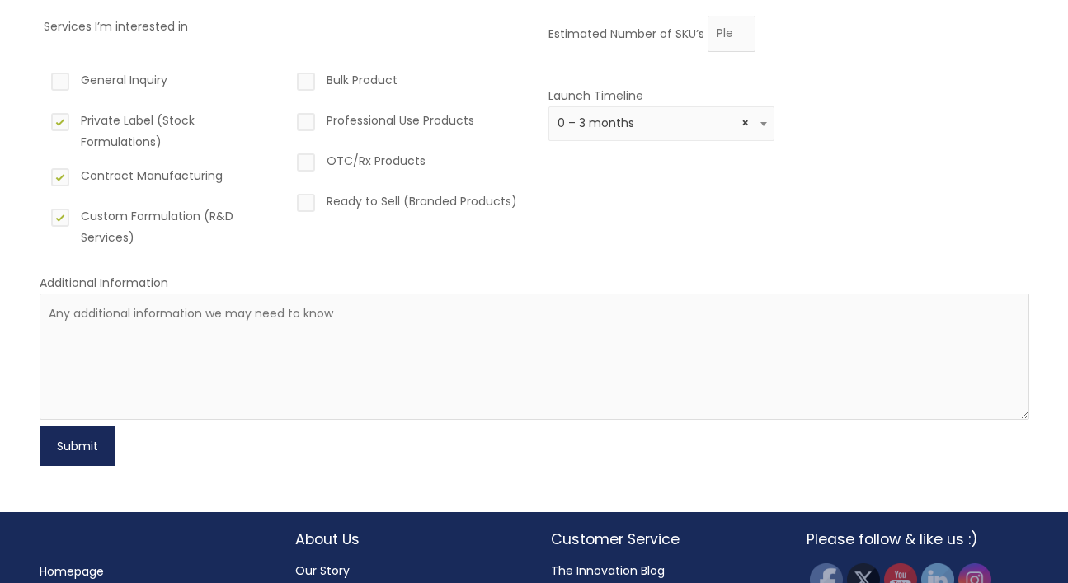
click at [90, 455] on button "Submit" at bounding box center [78, 446] width 76 height 40
click at [737, 28] on input "1" at bounding box center [732, 34] width 48 height 36
click at [725, 29] on input "1" at bounding box center [732, 34] width 48 height 36
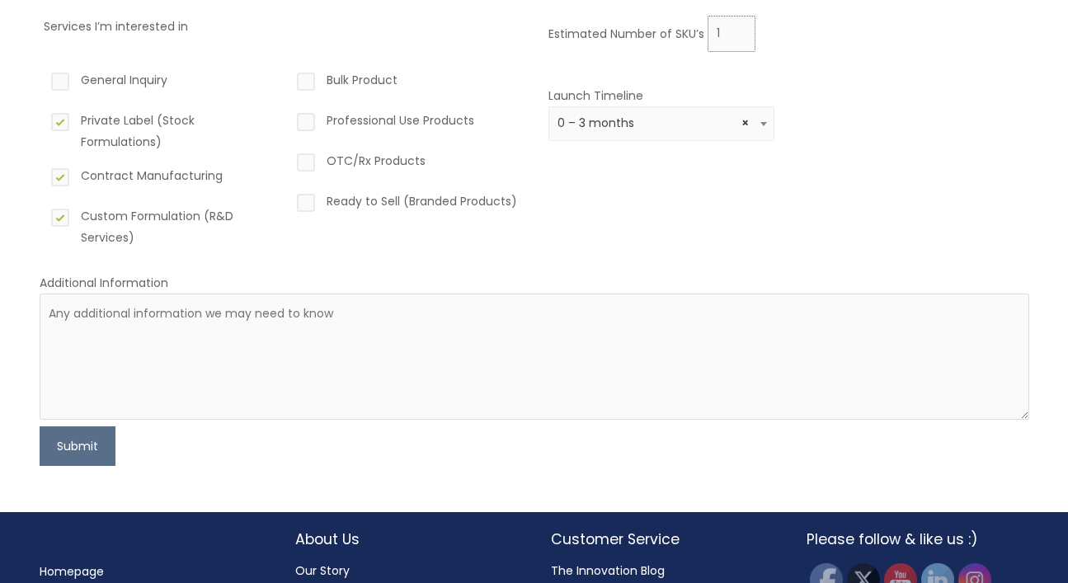
click at [725, 29] on input "1" at bounding box center [732, 34] width 48 height 36
type input "5"
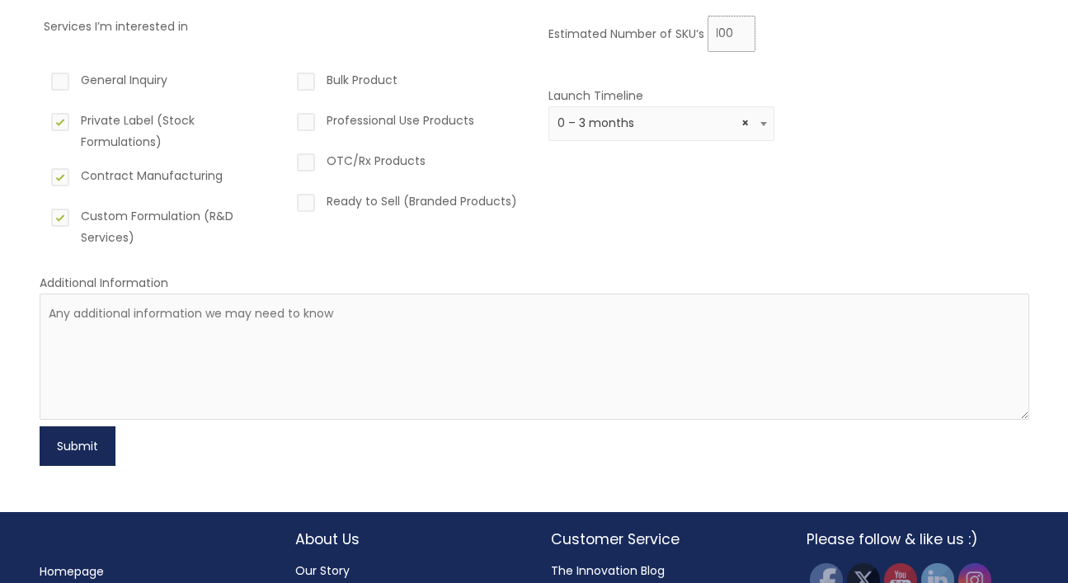
type input "100"
click at [79, 444] on button "Submit" at bounding box center [78, 446] width 76 height 40
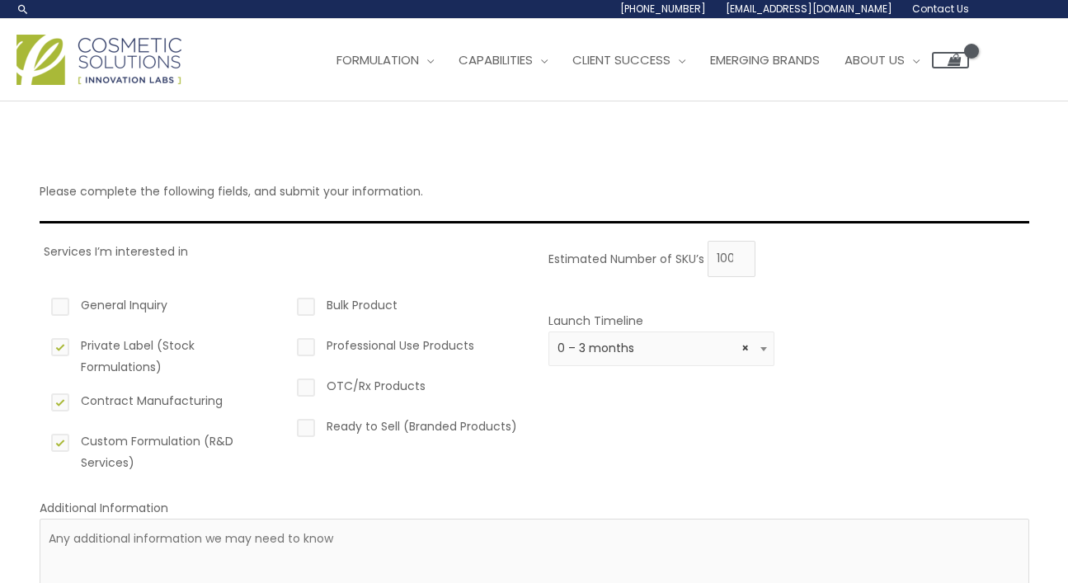
scroll to position [326, 0]
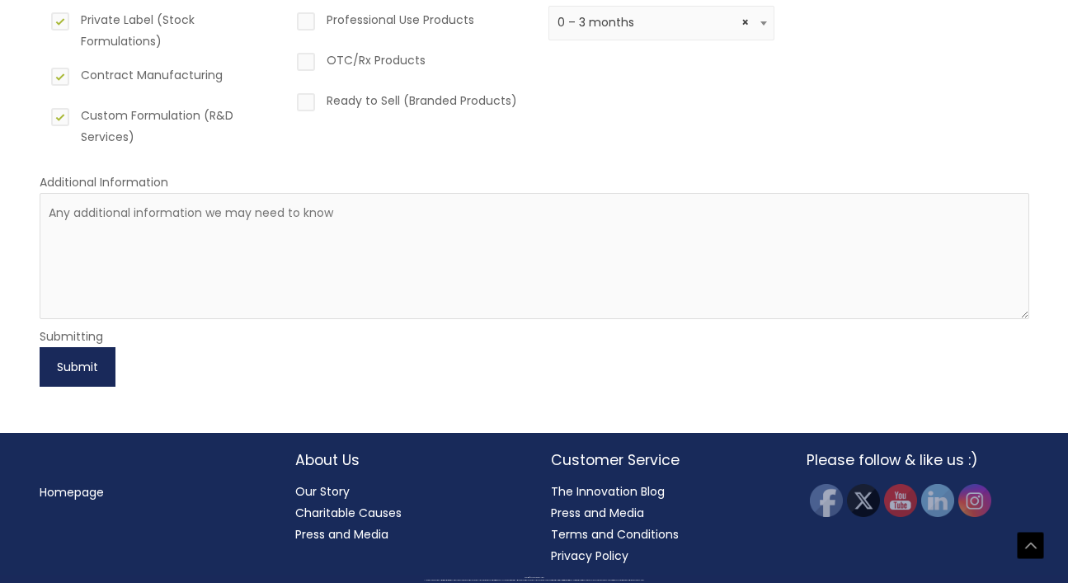
click at [89, 374] on button "Submit" at bounding box center [78, 367] width 76 height 40
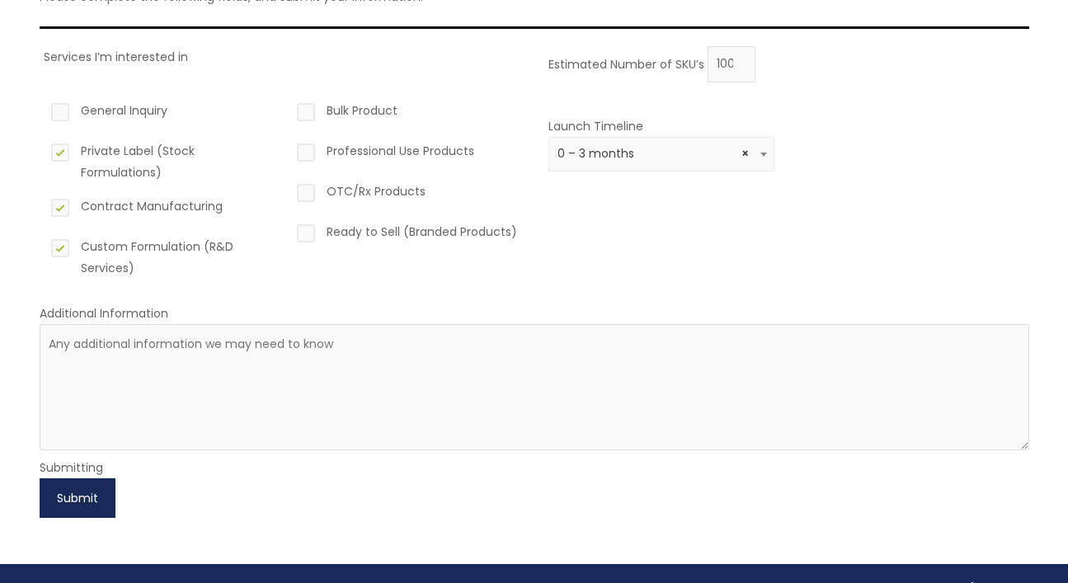
scroll to position [210, 0]
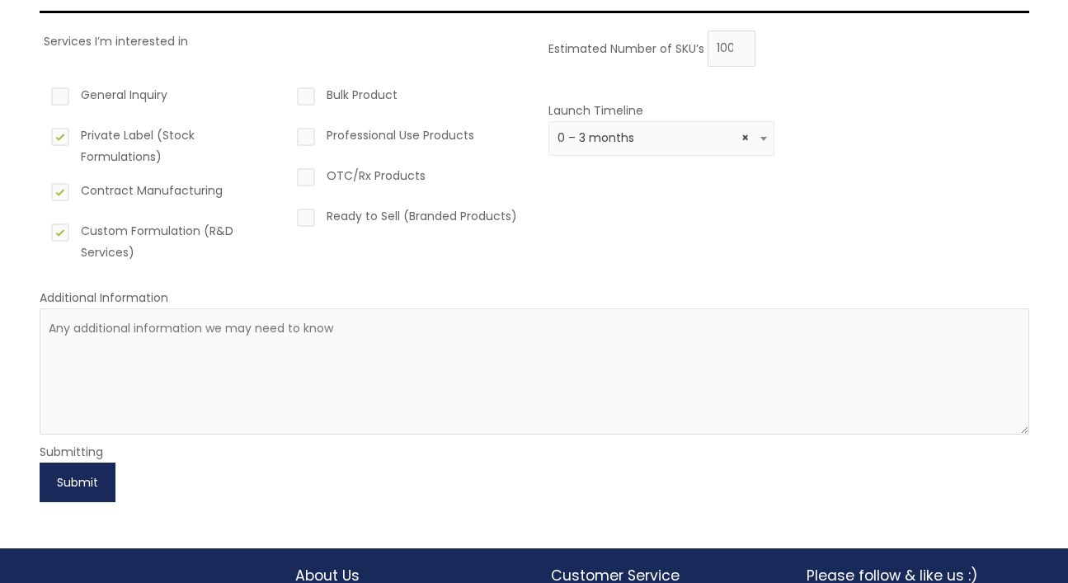
click at [73, 474] on button "Submit" at bounding box center [78, 483] width 76 height 40
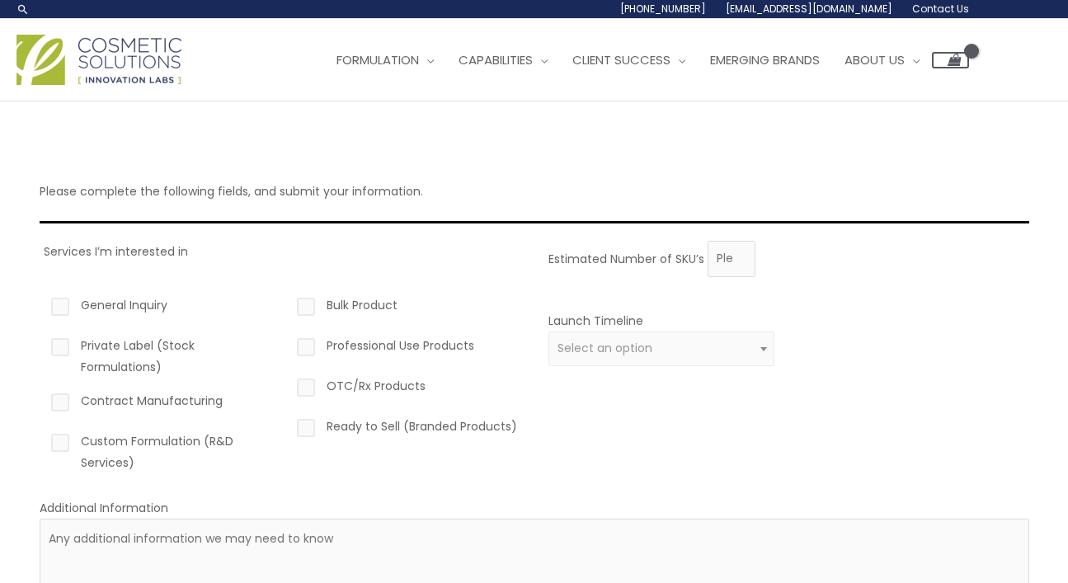
click at [134, 64] on img at bounding box center [98, 60] width 165 height 50
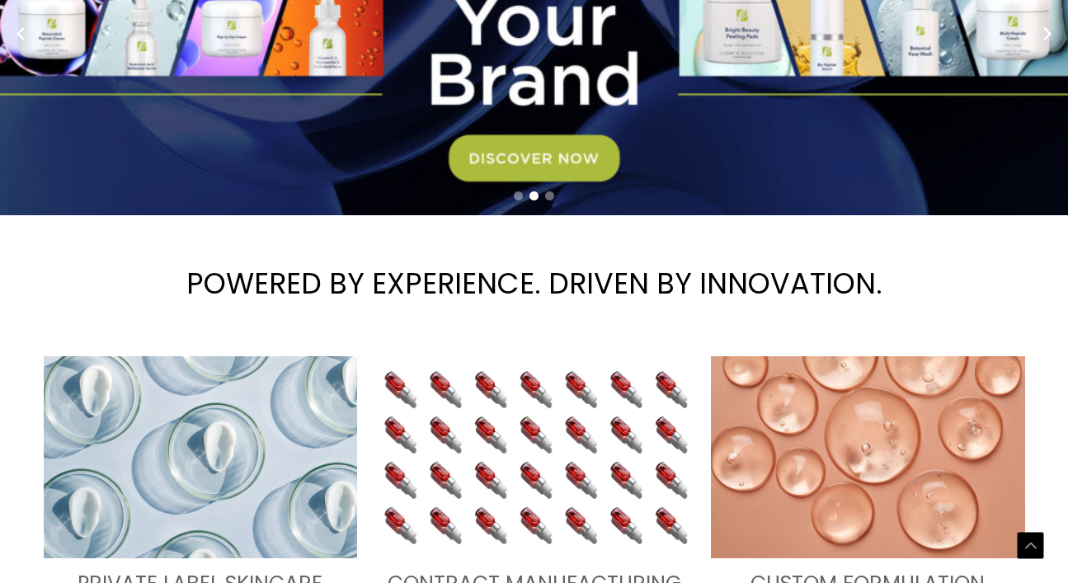
scroll to position [323, 0]
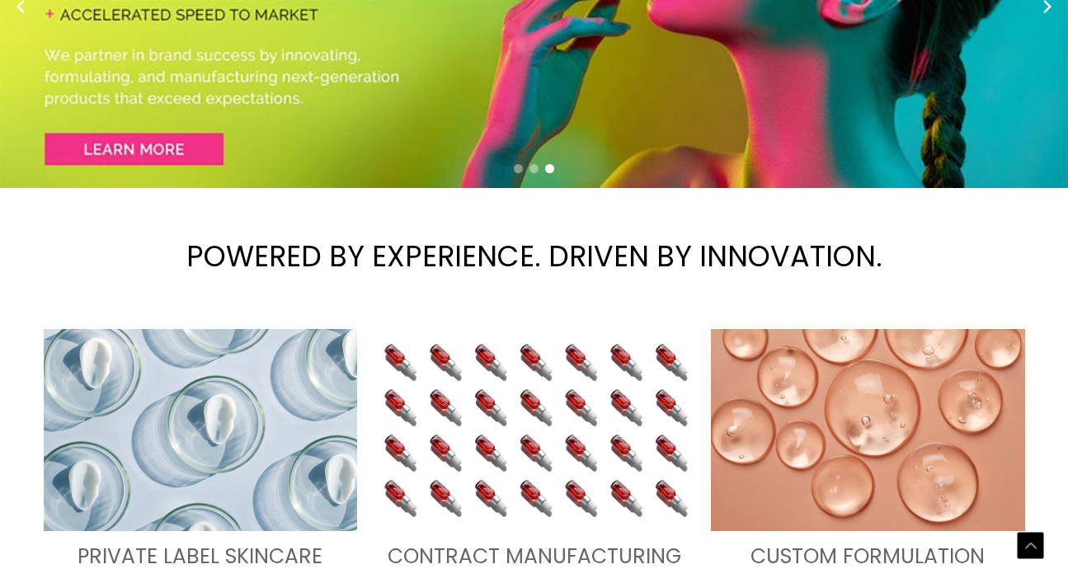
click at [473, 257] on h1 "POWERED BY EXPERIENCE. DRIVEN BY INNOVATION." at bounding box center [534, 256] width 1068 height 113
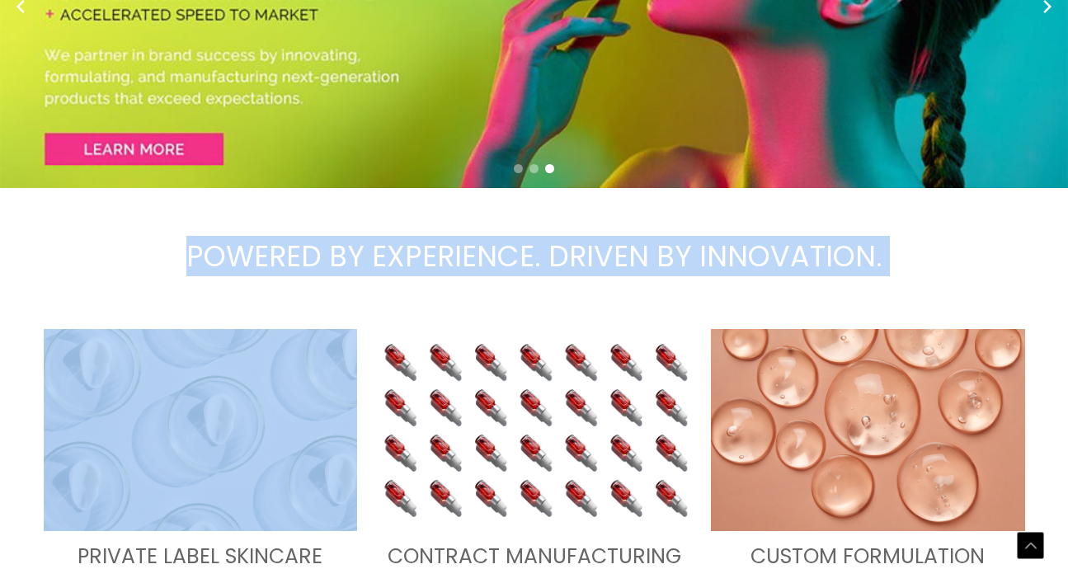
click at [473, 257] on h1 "POWERED BY EXPERIENCE. DRIVEN BY INNOVATION." at bounding box center [534, 256] width 1068 height 113
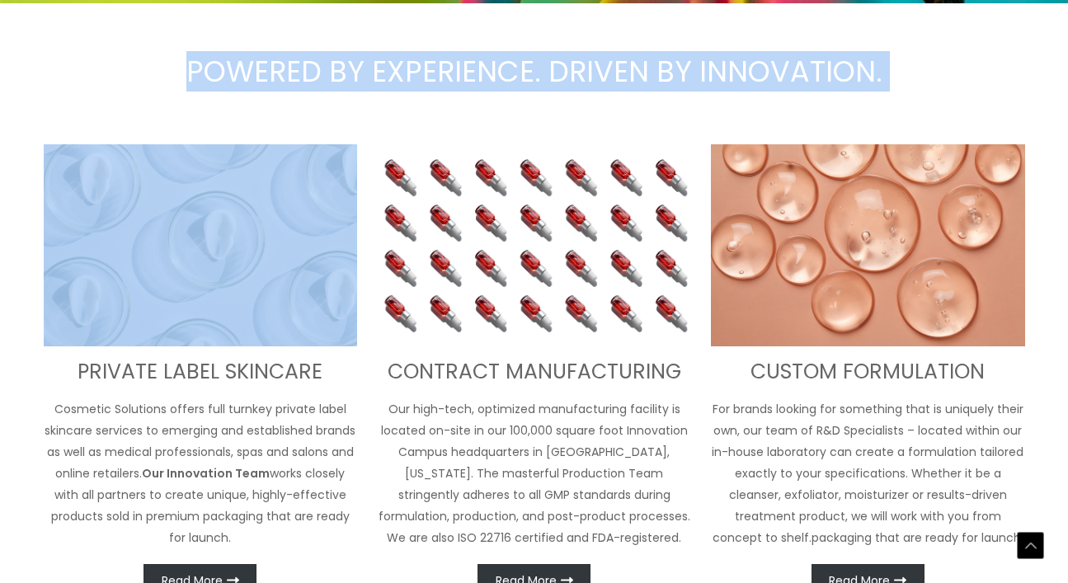
scroll to position [617, 0]
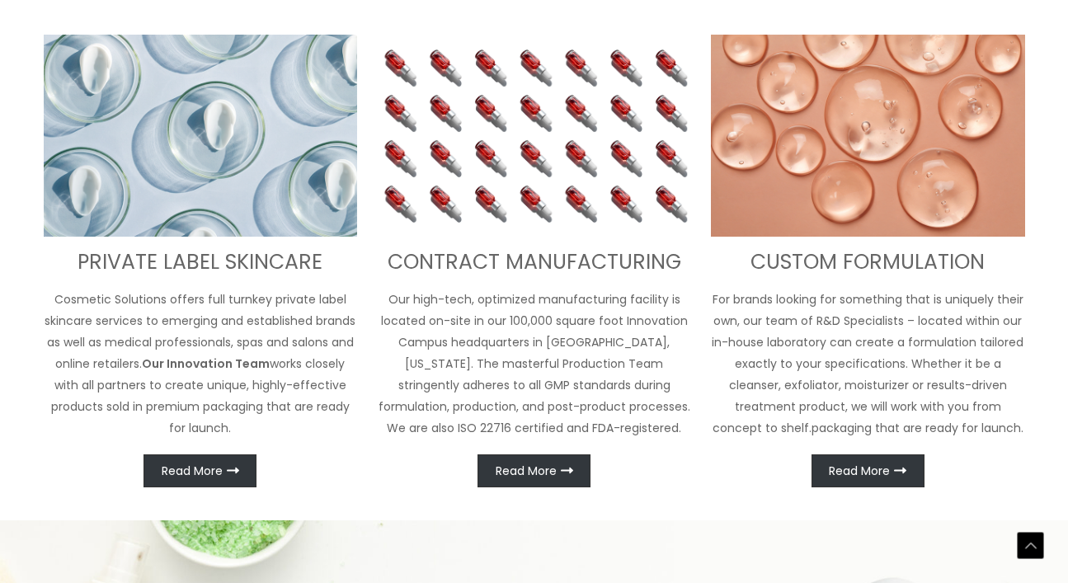
click at [473, 257] on h3 "CONTRACT MANUFACTURING" at bounding box center [534, 262] width 314 height 27
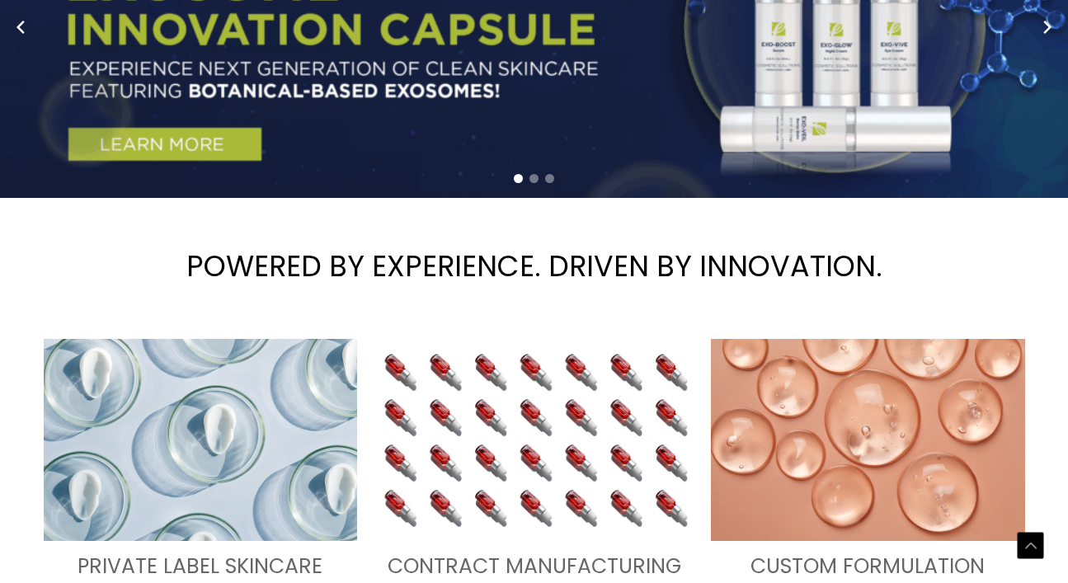
scroll to position [308, 0]
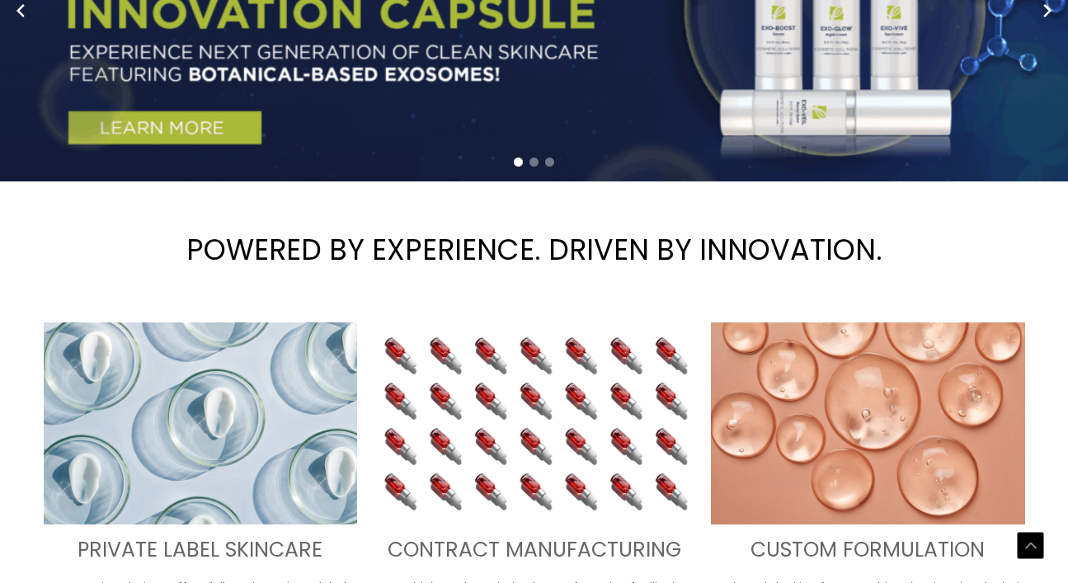
click at [473, 257] on h1 "POWERED BY EXPERIENCE. DRIVEN BY INNOVATION." at bounding box center [534, 249] width 1068 height 113
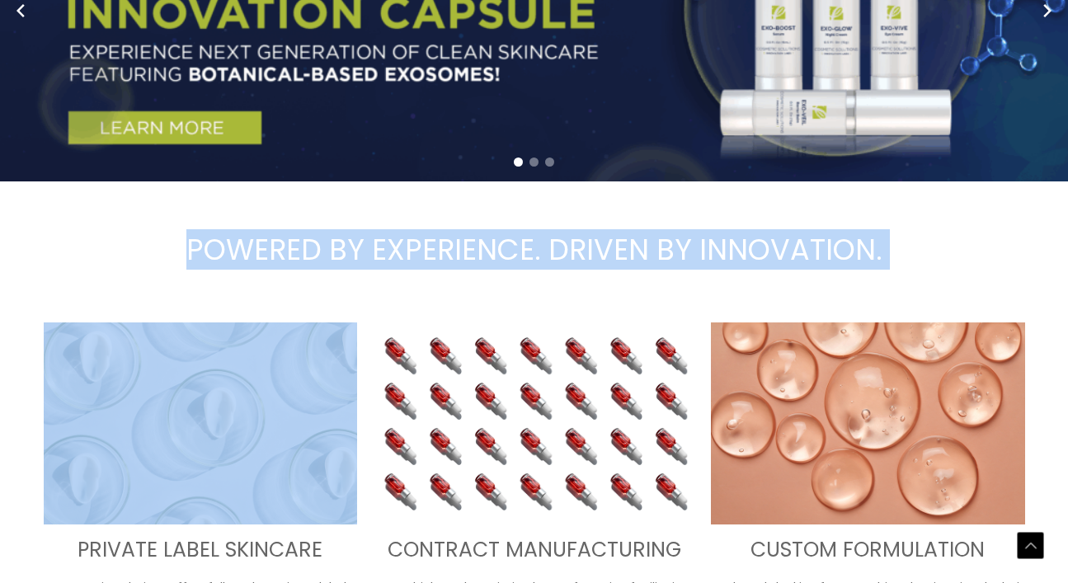
click at [473, 257] on h1 "POWERED BY EXPERIENCE. DRIVEN BY INNOVATION." at bounding box center [534, 249] width 1068 height 113
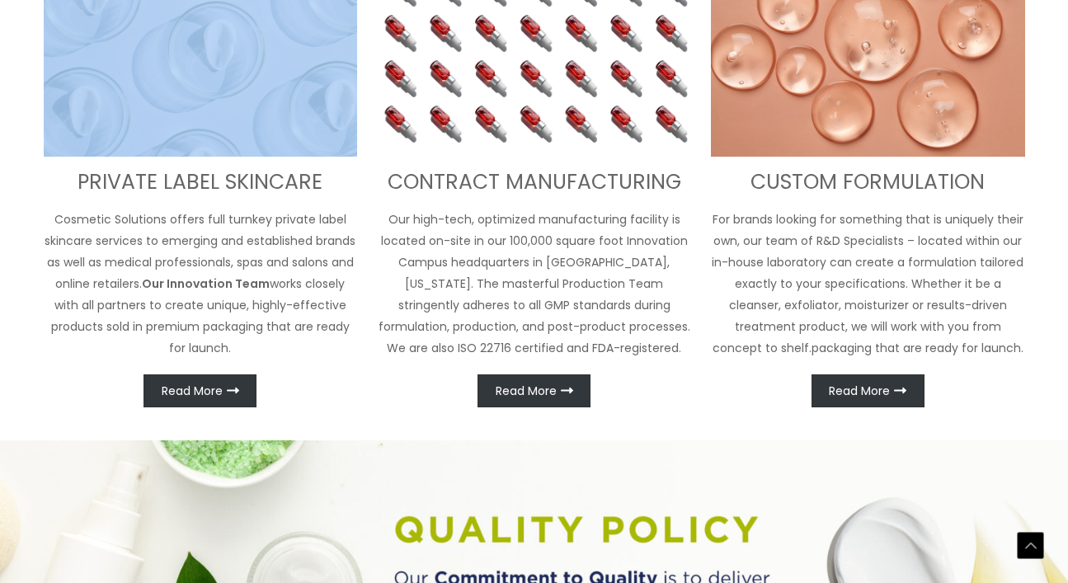
scroll to position [716, 0]
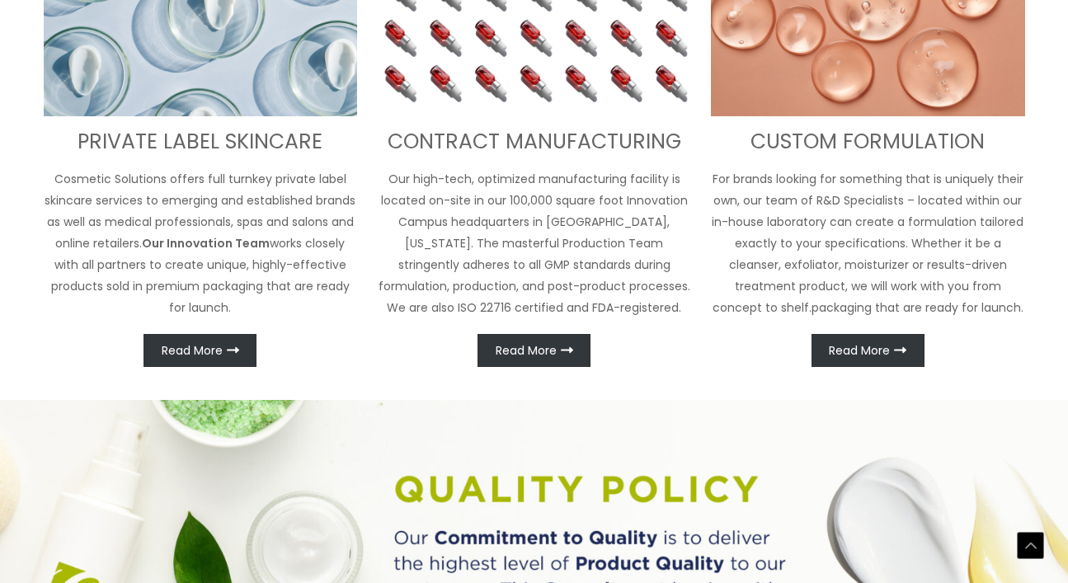
click at [500, 143] on h3 "CONTRACT MANUFACTURING" at bounding box center [534, 142] width 314 height 27
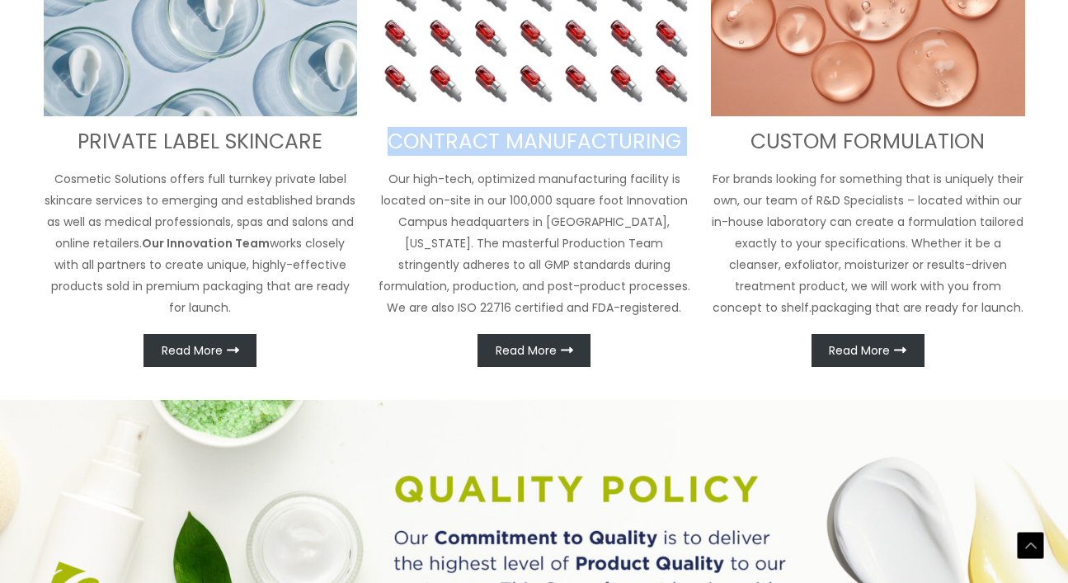
click at [500, 143] on h3 "CONTRACT MANUFACTURING" at bounding box center [534, 142] width 314 height 27
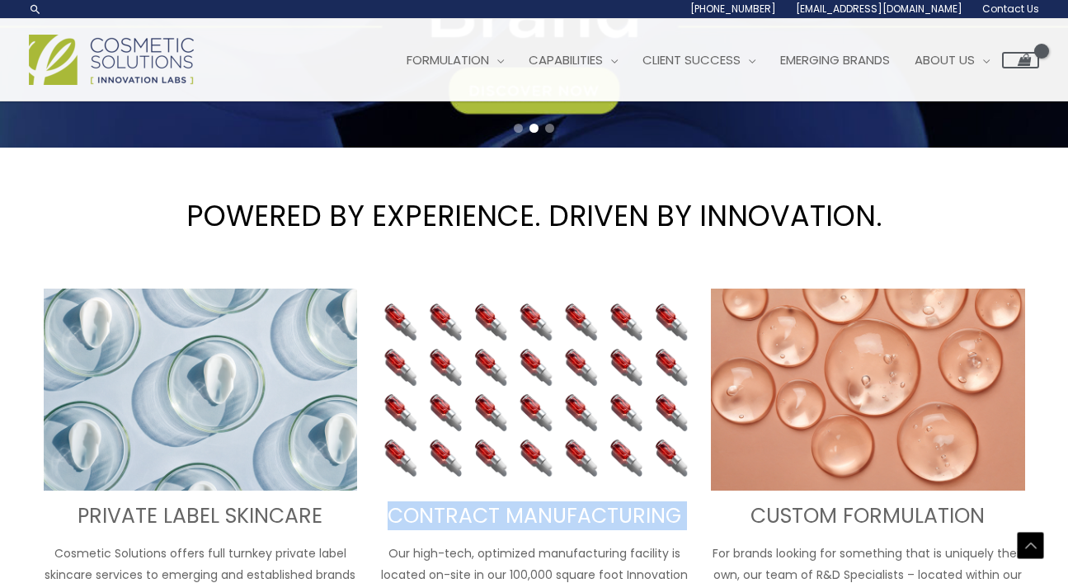
scroll to position [0, 0]
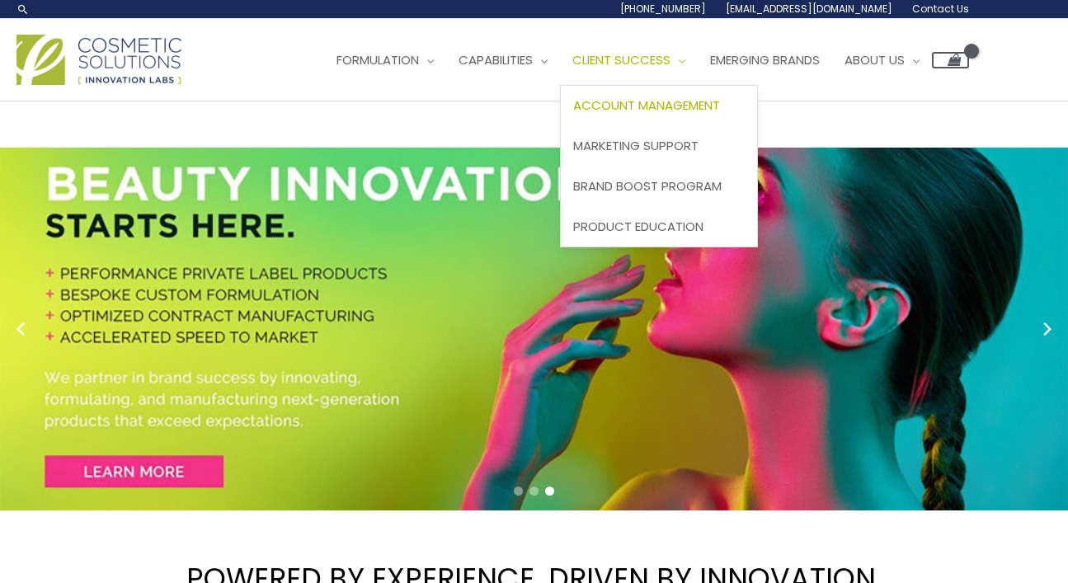
click at [703, 102] on span "Account Management" at bounding box center [646, 105] width 147 height 17
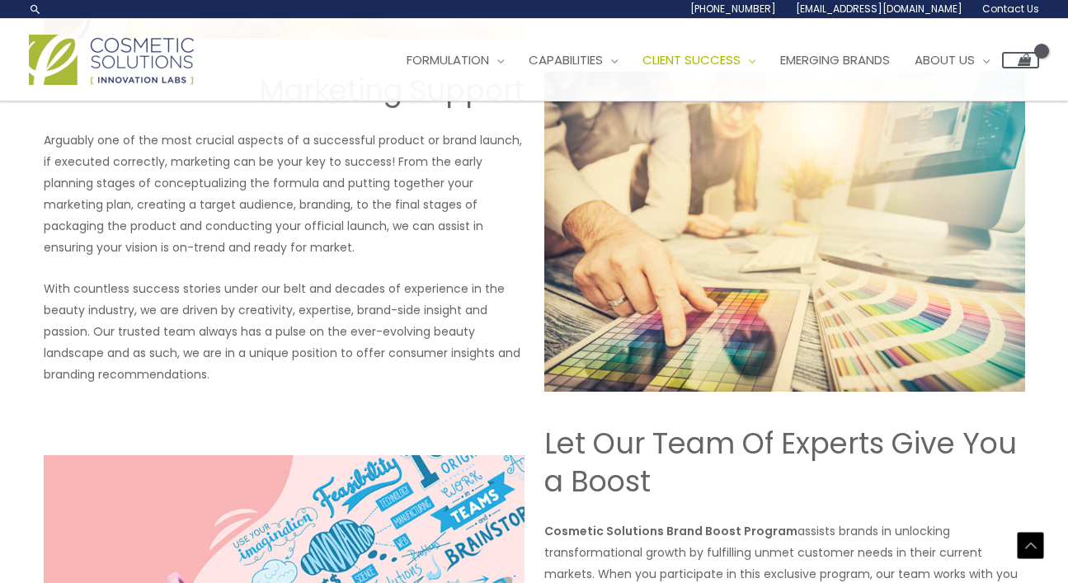
scroll to position [1785, 0]
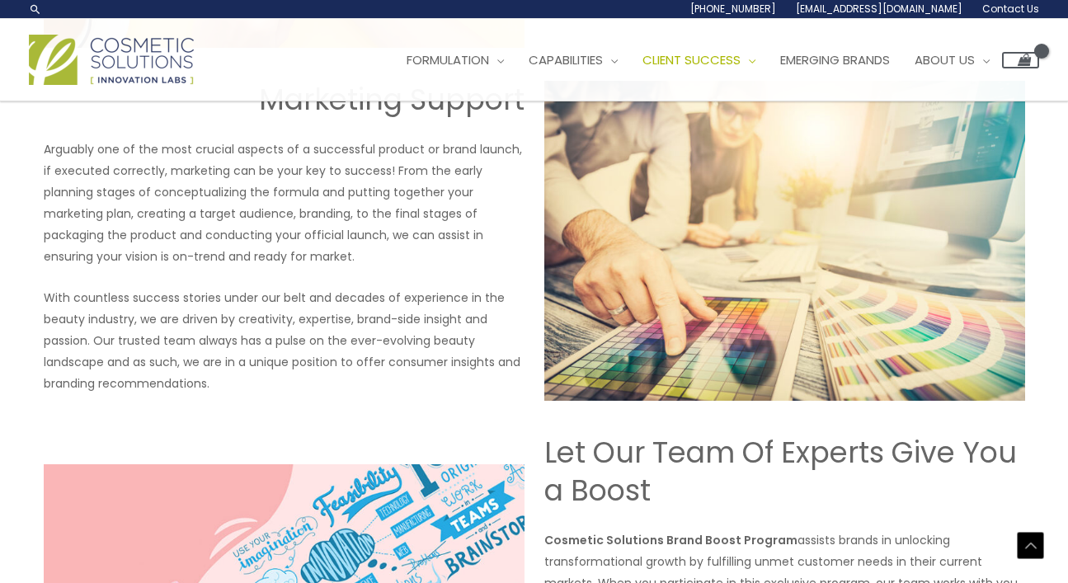
click at [511, 364] on p "With countless success stories under our belt and decades of experience in the …" at bounding box center [284, 340] width 481 height 107
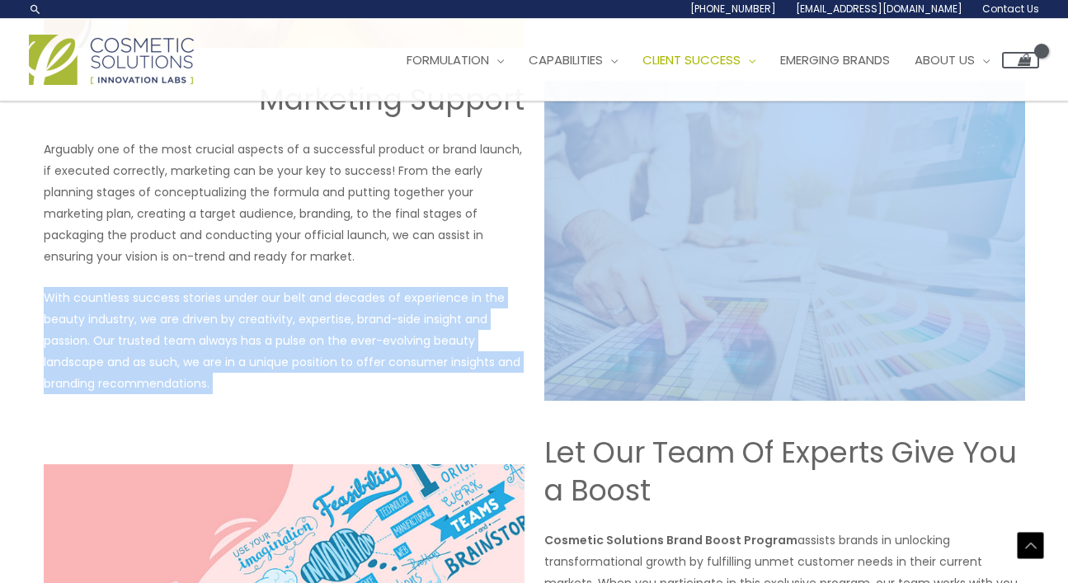
click at [511, 364] on p "With countless success stories under our belt and decades of experience in the …" at bounding box center [284, 340] width 481 height 107
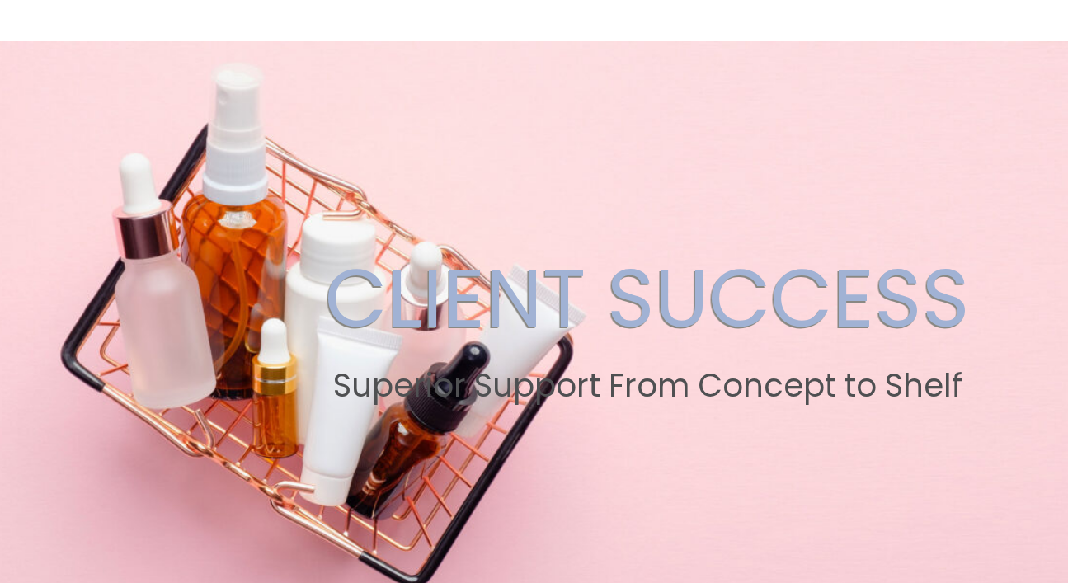
scroll to position [0, 0]
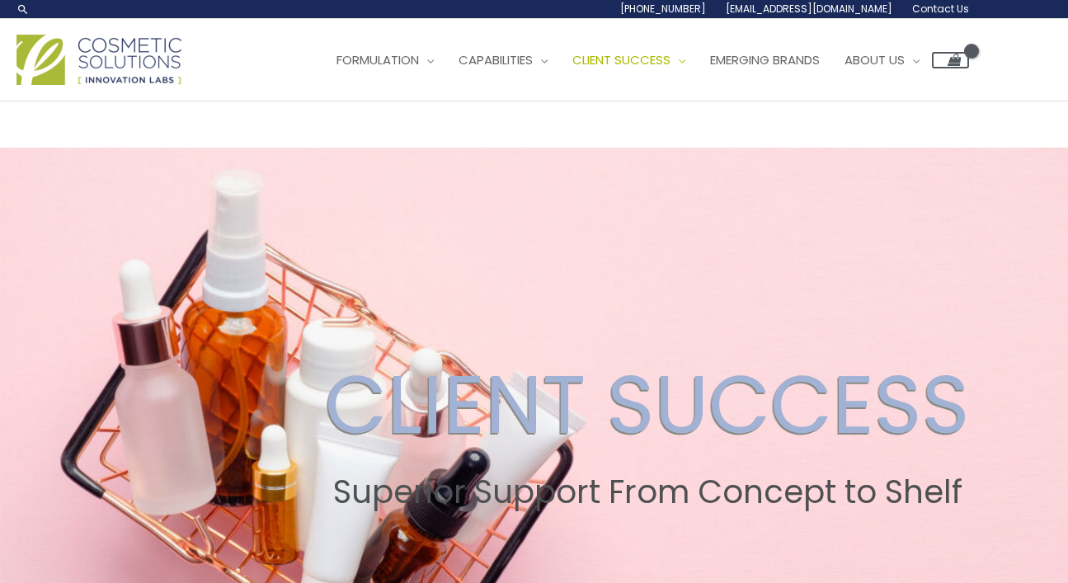
click at [122, 36] on img at bounding box center [98, 60] width 165 height 50
